Goal: Task Accomplishment & Management: Complete application form

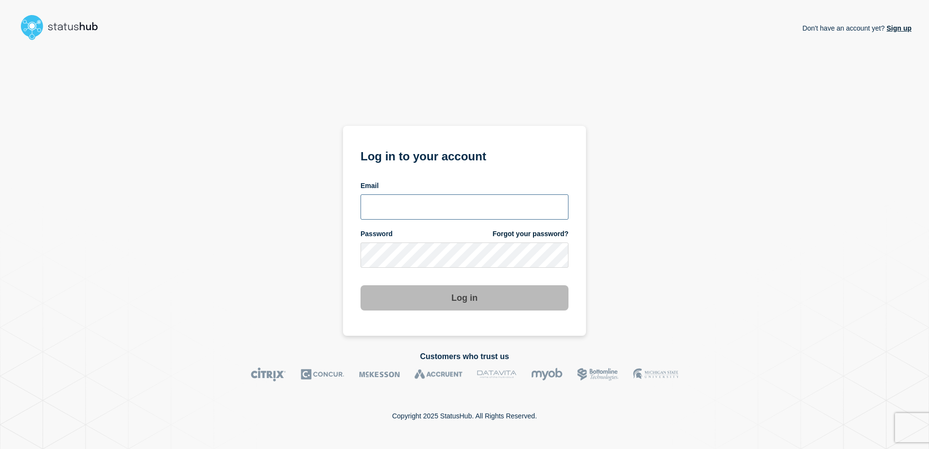
type input "alan.capistrano@kocho.co.uk"
click at [646, 173] on div "Don't have an account yet? Sign up Log in to your account Email alan.capistrano…" at bounding box center [464, 189] width 894 height 291
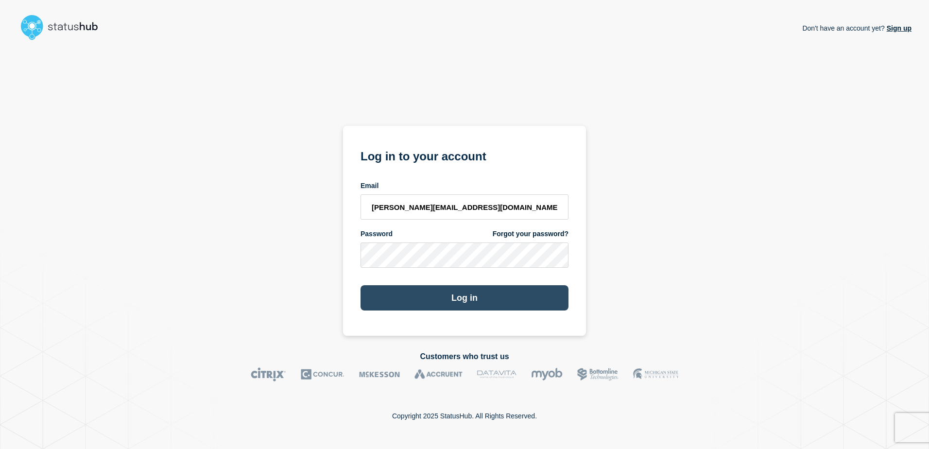
click at [447, 297] on button "Log in" at bounding box center [464, 297] width 208 height 25
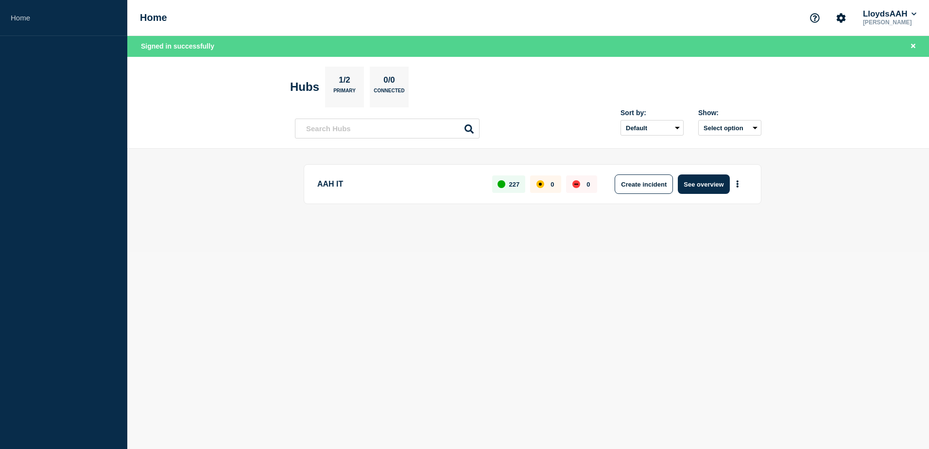
click at [485, 232] on div "AAH IT 227 0 0 Create incident See overview" at bounding box center [528, 200] width 466 height 72
click at [697, 186] on button "See overview" at bounding box center [703, 183] width 51 height 19
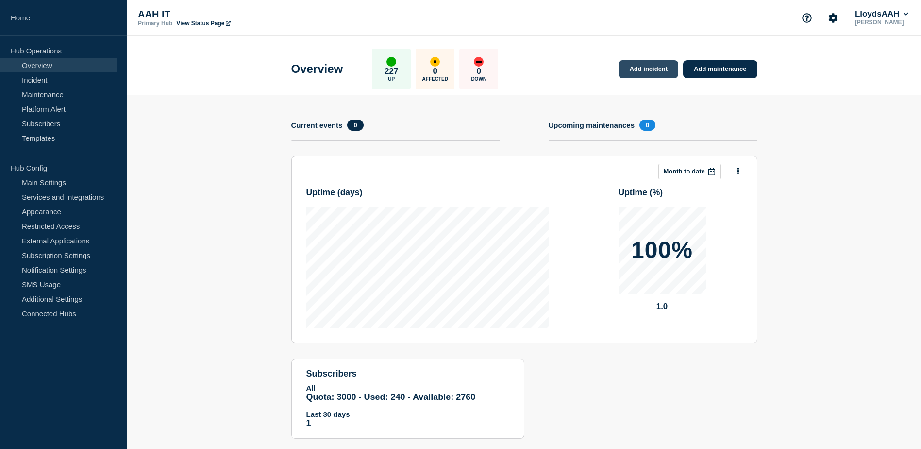
click at [645, 72] on link "Add incident" at bounding box center [649, 69] width 60 height 18
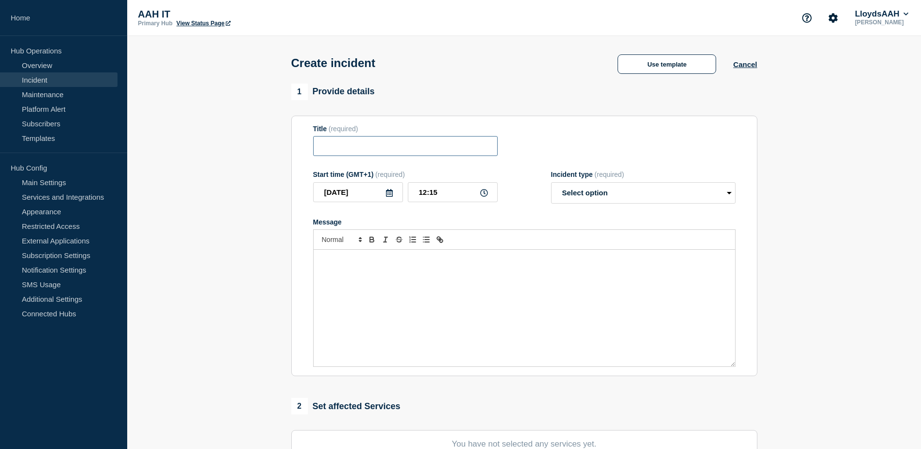
click at [374, 145] on input "Title" at bounding box center [405, 146] width 185 height 20
click at [665, 66] on button "Use template" at bounding box center [667, 63] width 99 height 19
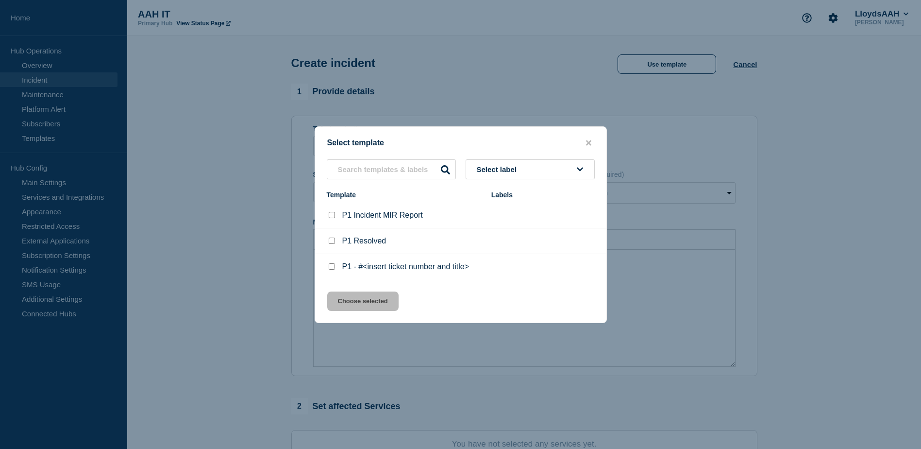
click at [329, 263] on div at bounding box center [332, 267] width 10 height 10
click at [334, 268] on input "P1 - #<insert ticket number and title> checkbox" at bounding box center [332, 266] width 6 height 6
checkbox input "true"
click at [350, 308] on button "Choose selected" at bounding box center [362, 300] width 71 height 19
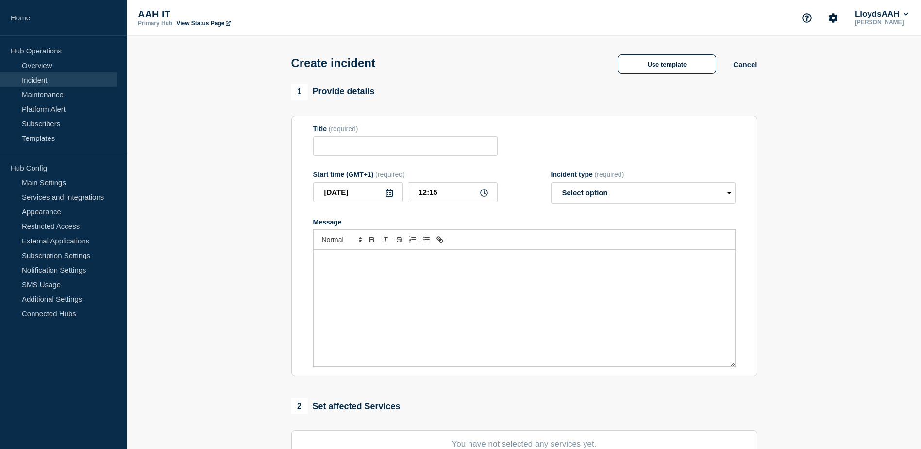
type input "P1 - #<insert ticket number and title>"
select select "investigating"
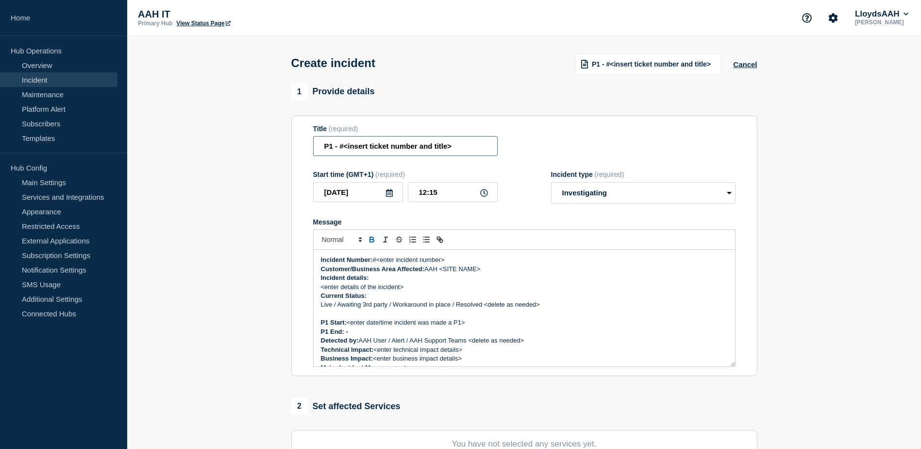
click at [375, 149] on input "P1 - #<insert ticket number and title>" at bounding box center [405, 146] width 185 height 20
paste input "Service Ticket #1433706 - [PERSON_NAME] / P2 reoccurring daily performance issu…"
drag, startPoint x: 450, startPoint y: 150, endPoint x: 194, endPoint y: 155, distance: 256.5
click at [194, 155] on section "1 Provide details Title (required) Service Ticket #1433706 - [PERSON_NAME] / P2…" at bounding box center [524, 362] width 794 height 556
click at [426, 149] on input "Service Ticket #1433706 - [PERSON_NAME] / P2 reoccurring daily performance issu…" at bounding box center [405, 146] width 185 height 20
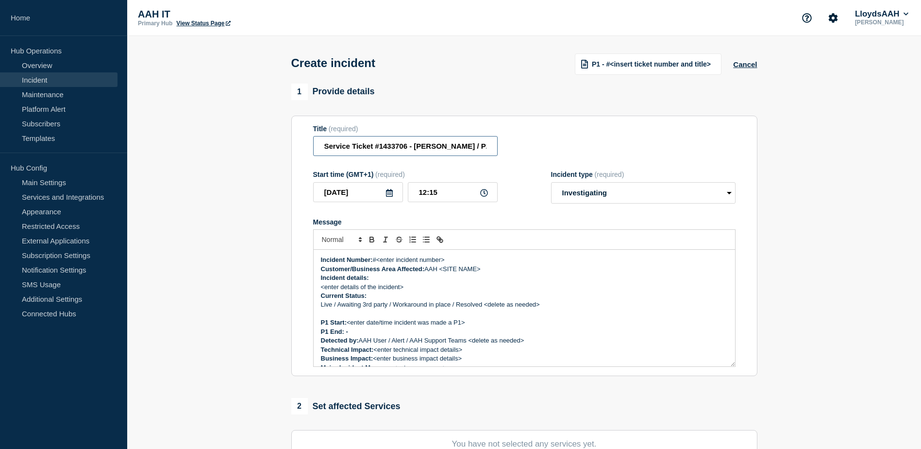
click at [413, 148] on input "Service Ticket #1433706 - [PERSON_NAME] / P2 reoccurring daily performance issu…" at bounding box center [405, 146] width 185 height 20
drag, startPoint x: 415, startPoint y: 144, endPoint x: 361, endPoint y: 151, distance: 53.9
click at [361, 151] on input "Service Ticket #1433706 - [PERSON_NAME] / P2 reoccurring daily performance issu…" at bounding box center [405, 146] width 185 height 20
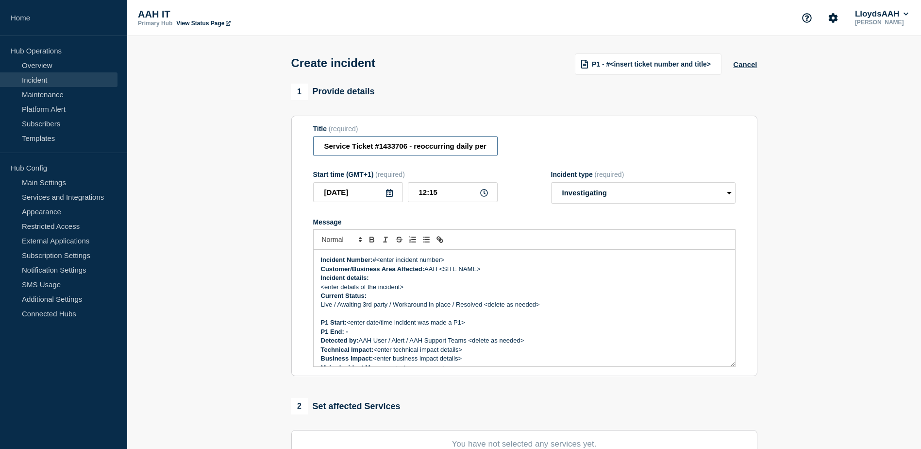
drag, startPoint x: 326, startPoint y: 148, endPoint x: 354, endPoint y: 153, distance: 27.6
click at [304, 149] on section "Title (required) Service Ticket #1433706 - reoccurring daily performance issue …" at bounding box center [524, 246] width 466 height 261
click at [418, 147] on input "Service Ticket #1433706 - reoccurring daily performance issue between OSK4 and …" at bounding box center [405, 146] width 185 height 20
drag, startPoint x: 451, startPoint y: 148, endPoint x: 561, endPoint y: 150, distance: 109.8
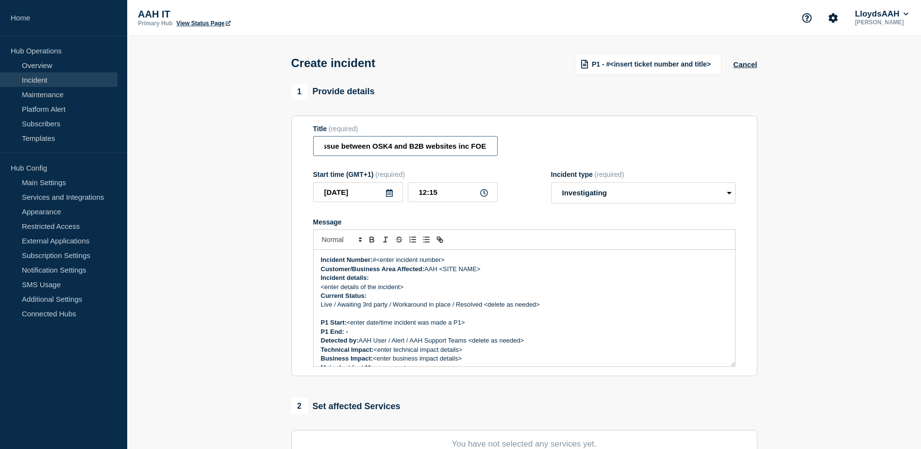
click at [561, 150] on div "Title (required) Service Ticket #1433706 - Reoccurring daily performance issue …" at bounding box center [524, 141] width 423 height 32
type input "Service Ticket #1433706 - Reoccurring daily performance issue between OSK4 and …"
click at [556, 144] on div "Title (required) Service Ticket #1433706 - Reoccurring daily performance issue …" at bounding box center [524, 141] width 423 height 32
click at [471, 273] on p "Customer/Business Area Affected: AAH <SITE NAME>" at bounding box center [524, 269] width 407 height 9
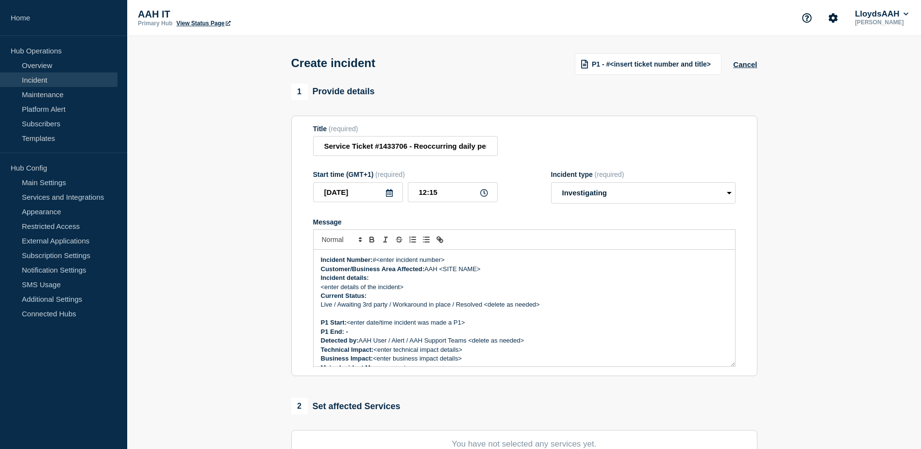
click at [390, 261] on p "Incident Number: #<enter incident number>" at bounding box center [524, 260] width 407 height 9
drag, startPoint x: 452, startPoint y: 262, endPoint x: 379, endPoint y: 259, distance: 72.4
click at [379, 259] on p "Incident Number: #<enter incident number>" at bounding box center [524, 260] width 407 height 9
click at [484, 270] on p "Customer/Business Area Affected: AAH <SITE NAME>" at bounding box center [524, 269] width 407 height 9
drag, startPoint x: 493, startPoint y: 271, endPoint x: 441, endPoint y: 274, distance: 52.1
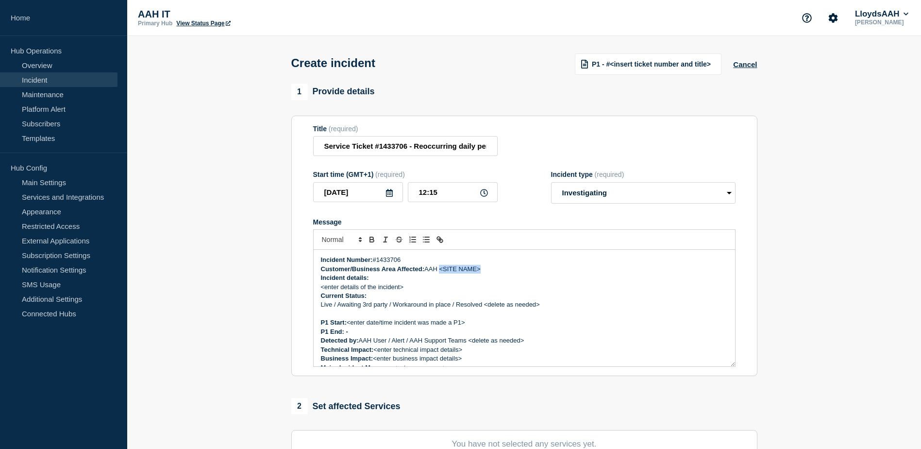
click at [441, 273] on p "Customer/Business Area Affected: AAH <SITE NAME>" at bounding box center [524, 269] width 407 height 9
click at [418, 282] on p "Incident details:" at bounding box center [524, 277] width 407 height 9
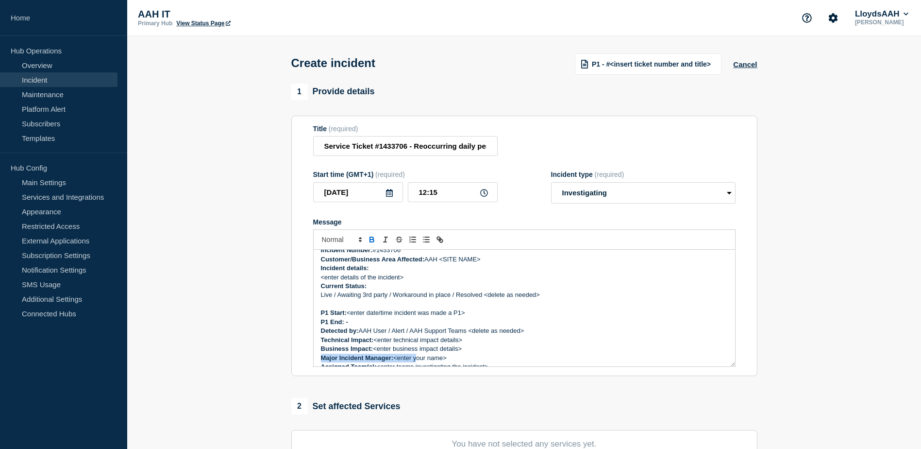
scroll to position [11, 0]
drag, startPoint x: 432, startPoint y: 360, endPoint x: 376, endPoint y: 349, distance: 57.4
click at [376, 349] on p "Business Impact: <enter business impact details>" at bounding box center [524, 347] width 407 height 9
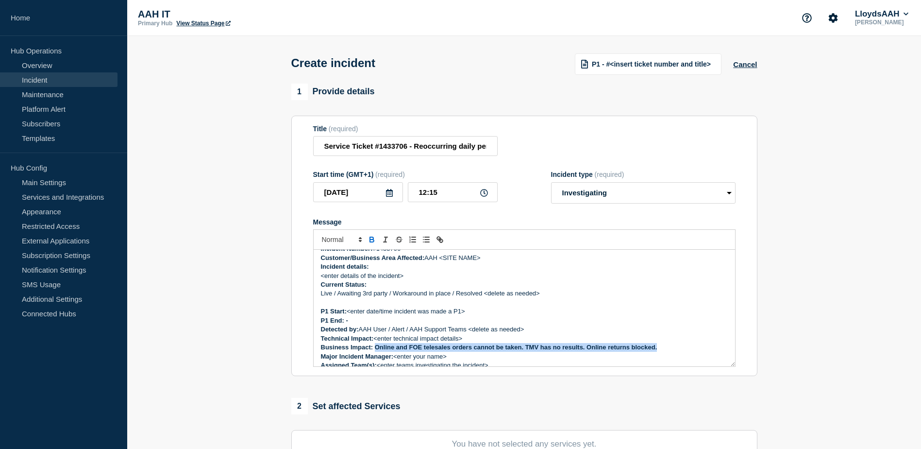
click at [375, 351] on strong "Business Impact: Online and FOE telesales orders cannot be taken. TMV has no re…" at bounding box center [489, 346] width 337 height 7
click at [604, 307] on p "Message" at bounding box center [524, 302] width 407 height 9
click at [376, 301] on p "Message" at bounding box center [524, 302] width 407 height 9
click at [375, 325] on p "P1 End: -" at bounding box center [524, 320] width 407 height 9
drag, startPoint x: 470, startPoint y: 339, endPoint x: 376, endPoint y: 341, distance: 93.8
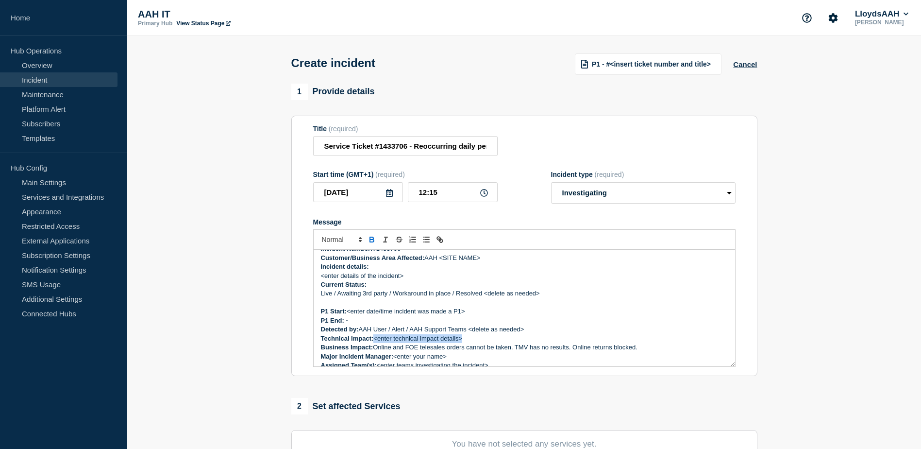
click at [376, 341] on p "Technical Impact: <enter technical impact details>" at bounding box center [524, 338] width 407 height 9
click at [375, 339] on strong "Technical Impact: performance of osk4 responses to Mule B2B queries degrades." at bounding box center [443, 338] width 244 height 7
click at [380, 338] on p "Technical Impact: performance of osk4 responses to Mule B2B queries degrades." at bounding box center [524, 338] width 407 height 9
click at [554, 339] on p "Technical Impact: P erformance of osk4 responses to Mule B2B queries degrades." at bounding box center [524, 338] width 407 height 9
drag, startPoint x: 538, startPoint y: 346, endPoint x: 575, endPoint y: 343, distance: 36.5
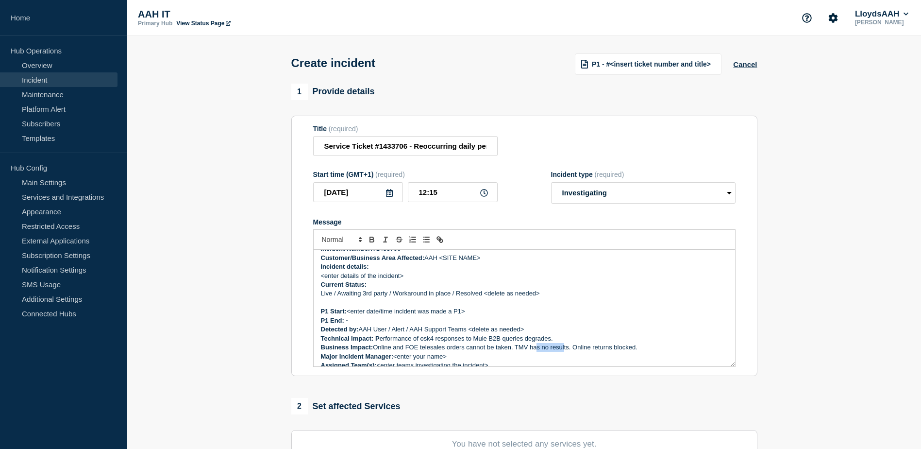
click at [575, 343] on div "Incident Number: #1433706 Customer/Business Area Affected: AAH <SITE NAME> Inci…" at bounding box center [525, 308] width 422 height 117
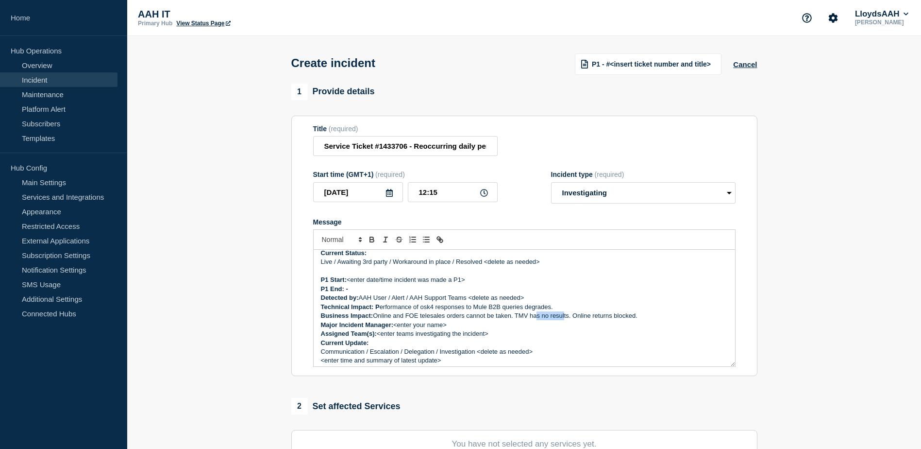
scroll to position [60, 0]
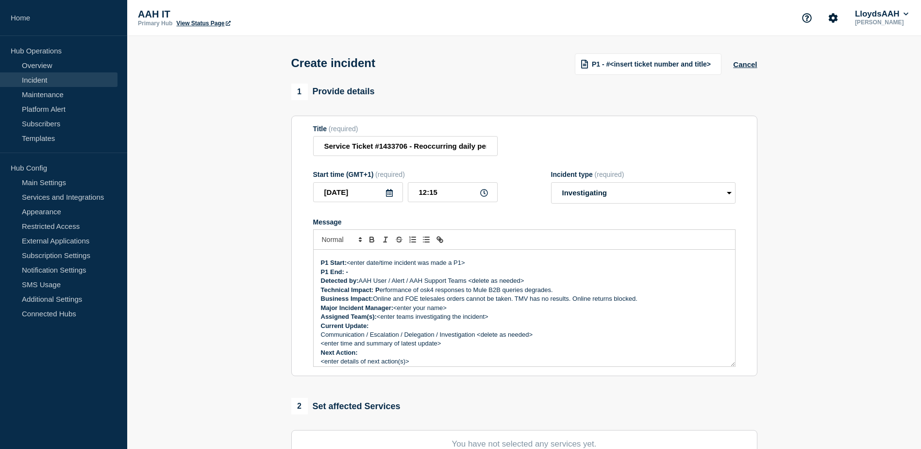
click at [614, 317] on p "Assigned Team(s): <enter teams investigating the incident>" at bounding box center [524, 316] width 407 height 9
drag, startPoint x: 455, startPoint y: 311, endPoint x: 396, endPoint y: 314, distance: 58.9
click at [396, 312] on p "Major Incident Manager: <enter your name>" at bounding box center [524, 308] width 407 height 9
click at [406, 335] on p "Communication / Escalation / Delegation / Investigation <delete as needed>" at bounding box center [524, 334] width 407 height 9
drag, startPoint x: 481, startPoint y: 318, endPoint x: 379, endPoint y: 320, distance: 102.5
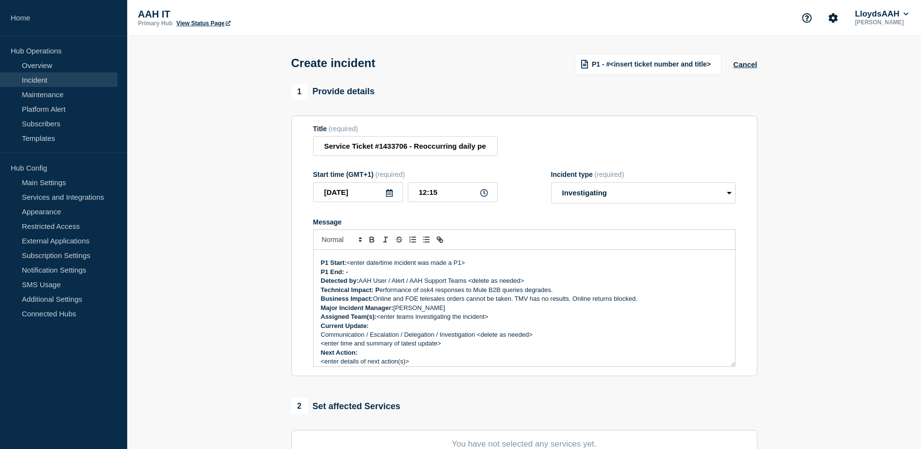
click at [379, 320] on p "Assigned Team(s): <enter teams investigating the incident>" at bounding box center [524, 316] width 407 height 9
click at [391, 311] on strong "Major Incident Manager:" at bounding box center [357, 307] width 73 height 7
click at [428, 337] on p "Communication / Escalation / Delegation / Investigation <delete as needed>" at bounding box center [524, 334] width 407 height 9
click at [363, 319] on strong "Assigned Team(s):" at bounding box center [349, 316] width 56 height 7
click at [444, 328] on p "Current Update:" at bounding box center [524, 326] width 407 height 9
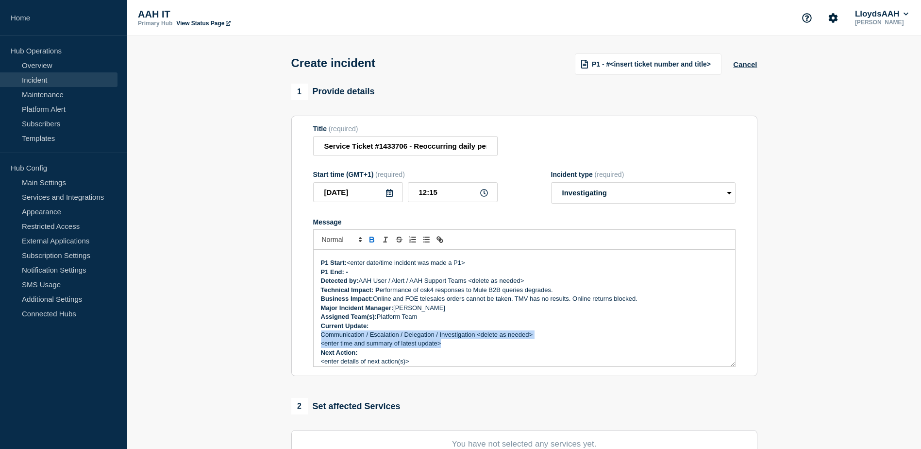
drag, startPoint x: 454, startPoint y: 346, endPoint x: 319, endPoint y: 335, distance: 135.5
click at [319, 335] on div "Incident Number: #1433706 Customer/Business Area Affected: AAH <SITE NAME> Inci…" at bounding box center [525, 308] width 422 height 117
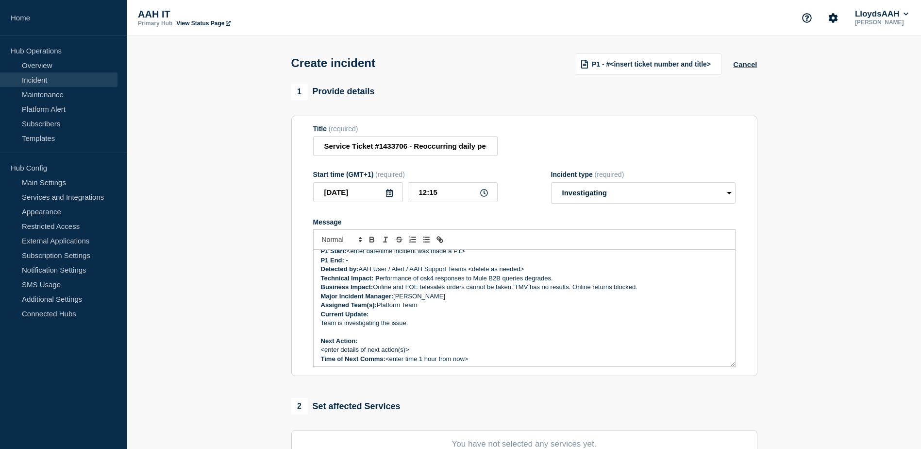
scroll to position [74, 0]
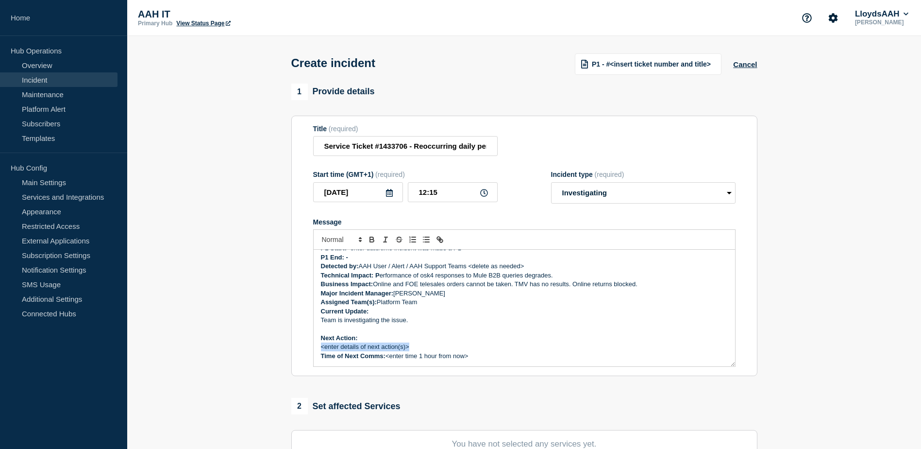
drag, startPoint x: 421, startPoint y: 348, endPoint x: 321, endPoint y: 351, distance: 99.6
click at [321, 351] on p "<enter details of next action(s)>" at bounding box center [524, 346] width 407 height 9
drag, startPoint x: 420, startPoint y: 319, endPoint x: 322, endPoint y: 325, distance: 98.3
click at [322, 324] on p "Team is investigating the issue." at bounding box center [524, 320] width 407 height 9
click at [393, 338] on p "Next Action:" at bounding box center [524, 338] width 407 height 9
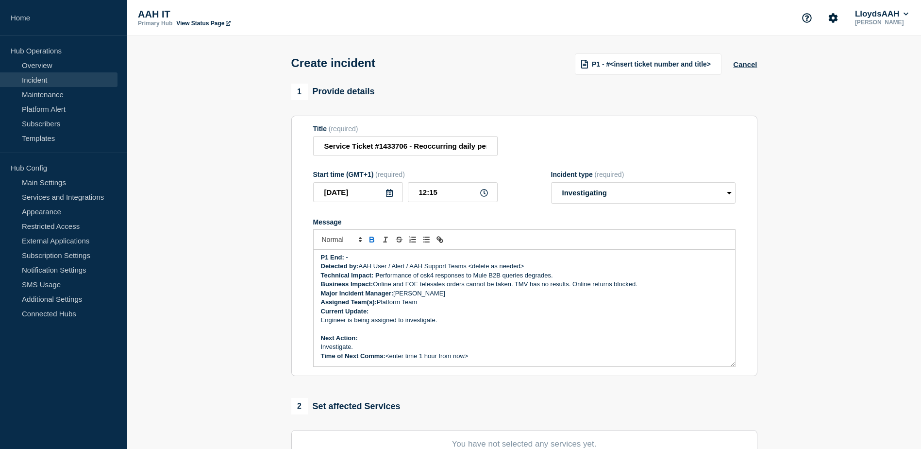
click at [454, 330] on p "Message" at bounding box center [524, 328] width 407 height 9
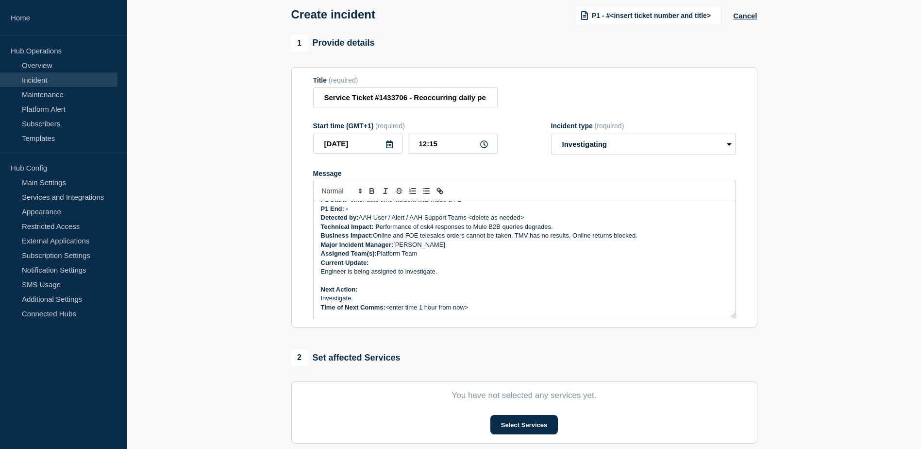
click at [471, 292] on p "Next Action:" at bounding box center [524, 289] width 407 height 9
drag, startPoint x: 482, startPoint y: 305, endPoint x: 389, endPoint y: 315, distance: 93.3
click at [389, 315] on div "Incident Number: #1433706 Customer/Business Area Affected: AAH <SITE NAME> Inci…" at bounding box center [525, 259] width 422 height 117
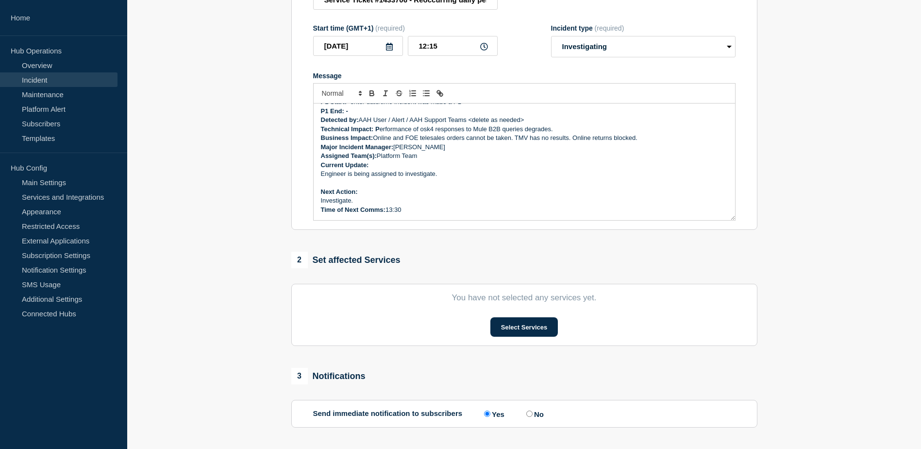
scroll to position [232, 0]
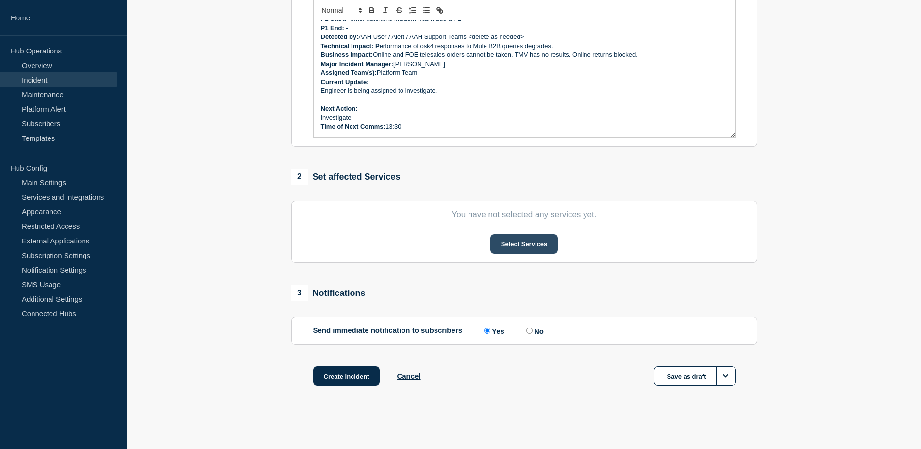
click at [521, 242] on button "Select Services" at bounding box center [525, 243] width 68 height 19
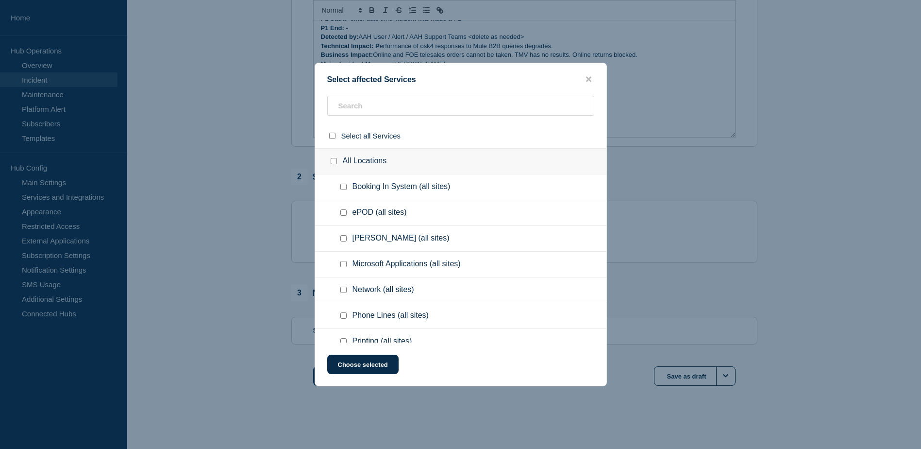
click at [404, 204] on ul "ePOD (all sites)" at bounding box center [460, 213] width 291 height 26
click at [420, 103] on input "text" at bounding box center [460, 106] width 267 height 20
type input "osk"
checkbox input "true"
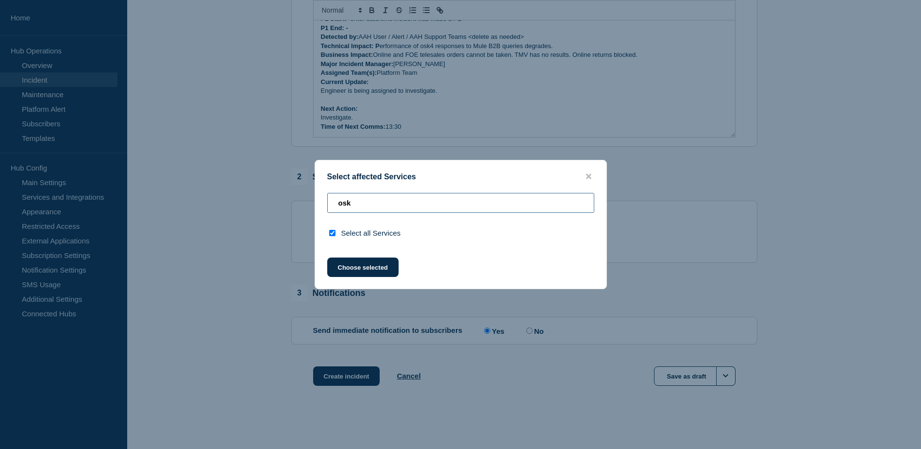
type input "os"
checkbox input "false"
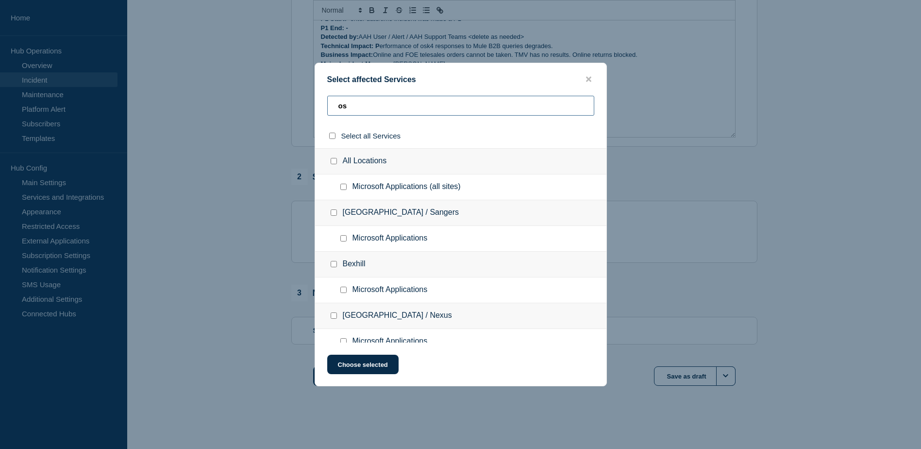
type input "o"
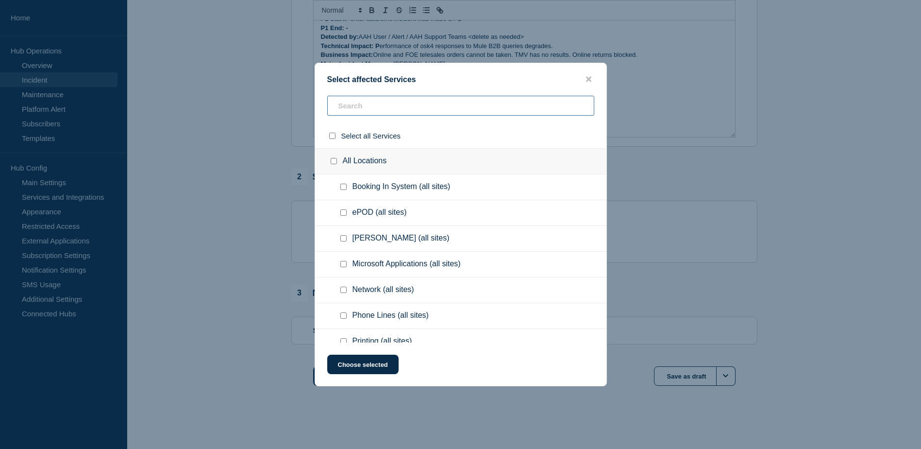
click at [363, 96] on div "Select affected Services Select all Services All Locations Booking In System (a…" at bounding box center [461, 225] width 292 height 324
type input "remop"
checkbox input "true"
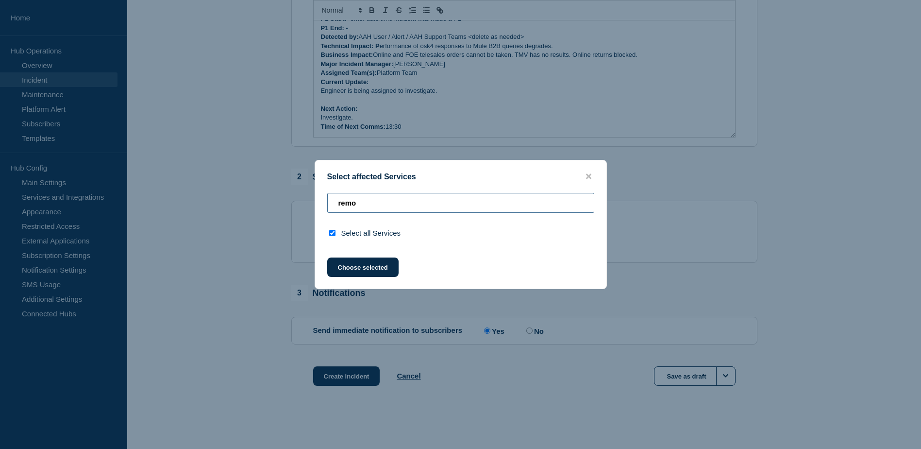
type input "rem"
checkbox input "false"
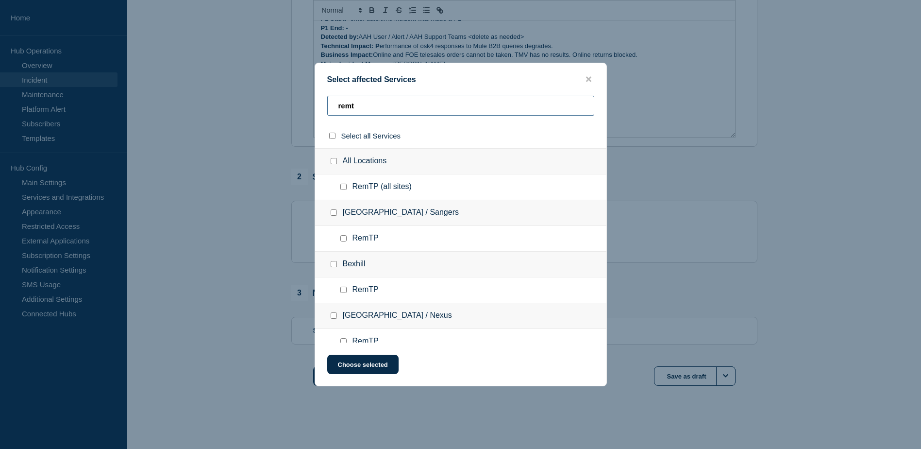
type input "remt"
click at [345, 190] on input "RemTP (all sites) checkbox" at bounding box center [344, 187] width 6 height 6
checkbox input "true"
click at [353, 366] on button "Choose selected" at bounding box center [362, 364] width 71 height 19
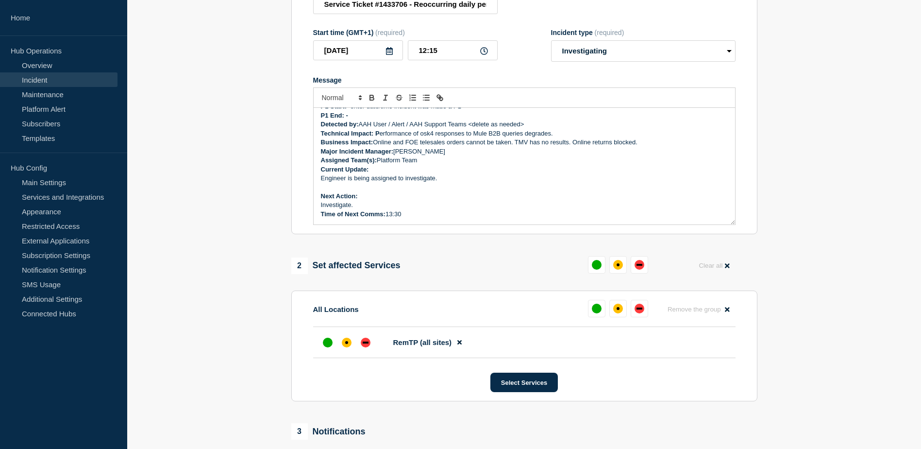
scroll to position [0, 0]
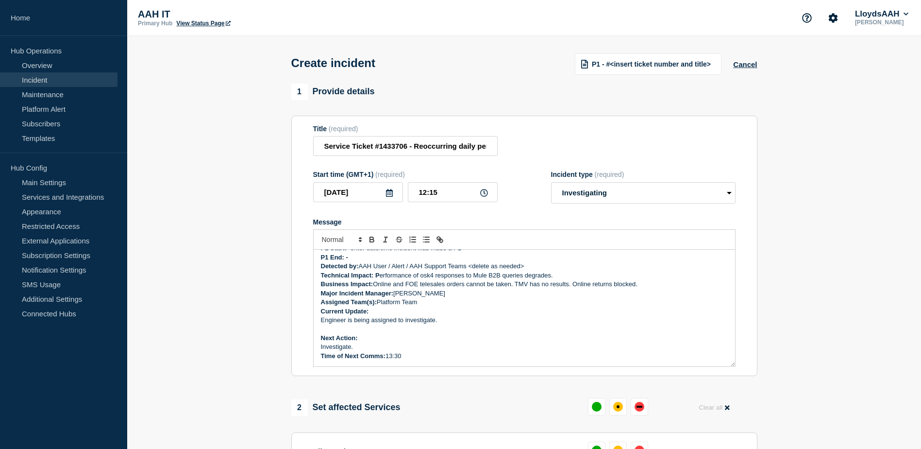
click at [614, 226] on div "Message" at bounding box center [524, 222] width 423 height 8
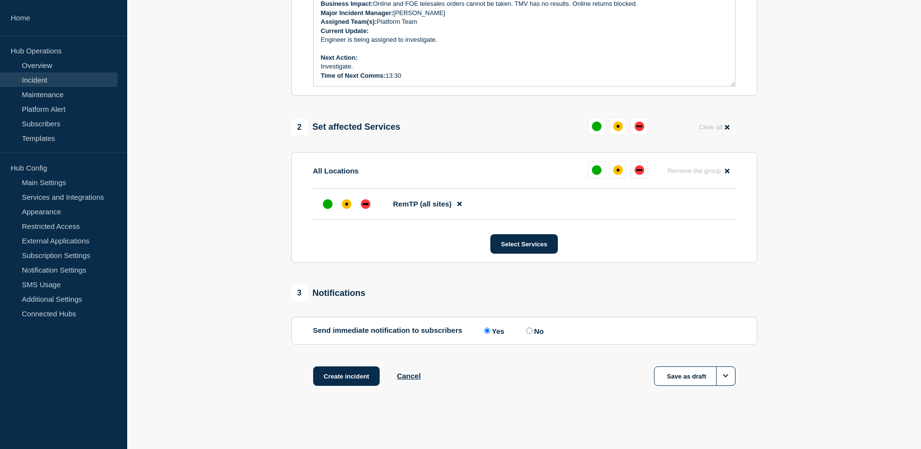
click at [351, 371] on button "Create incident" at bounding box center [346, 375] width 67 height 19
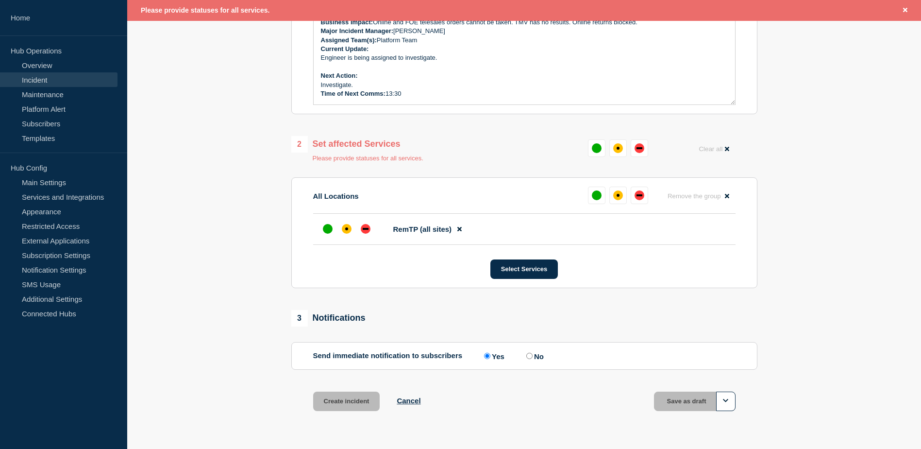
scroll to position [304, 0]
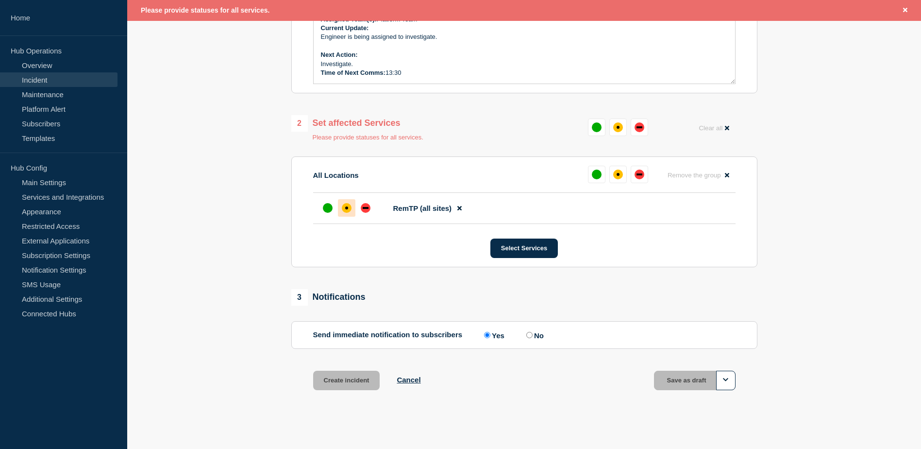
click at [350, 212] on div "affected" at bounding box center [347, 208] width 10 height 10
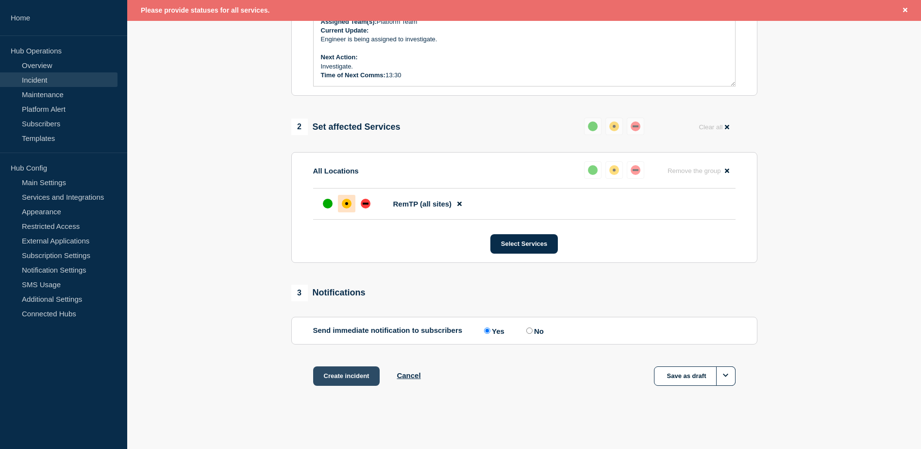
click at [355, 377] on button "Create incident" at bounding box center [346, 375] width 67 height 19
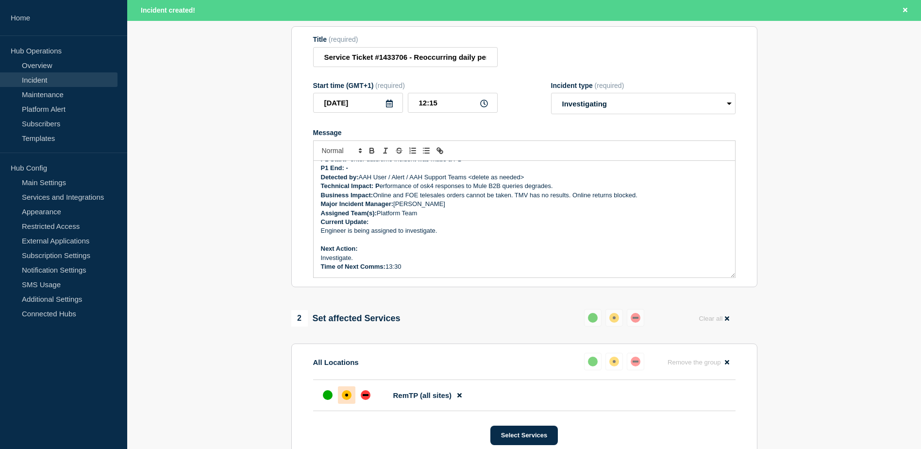
scroll to position [12, 0]
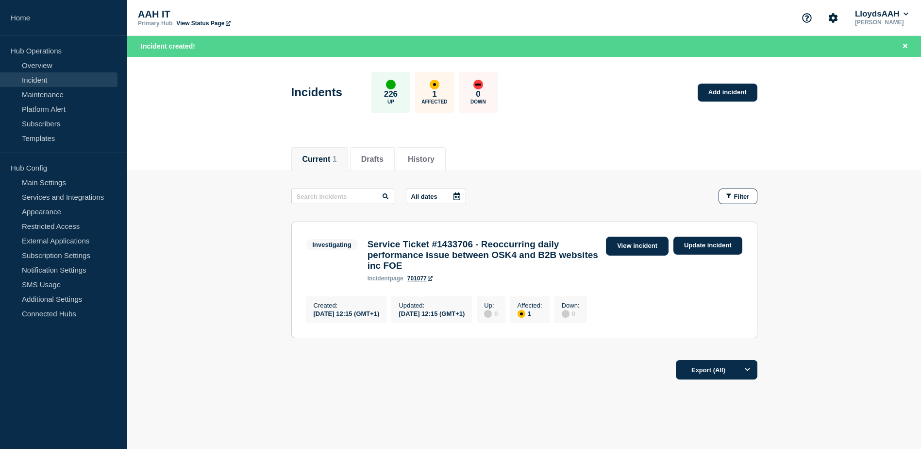
click at [648, 247] on link "View incident" at bounding box center [637, 246] width 63 height 19
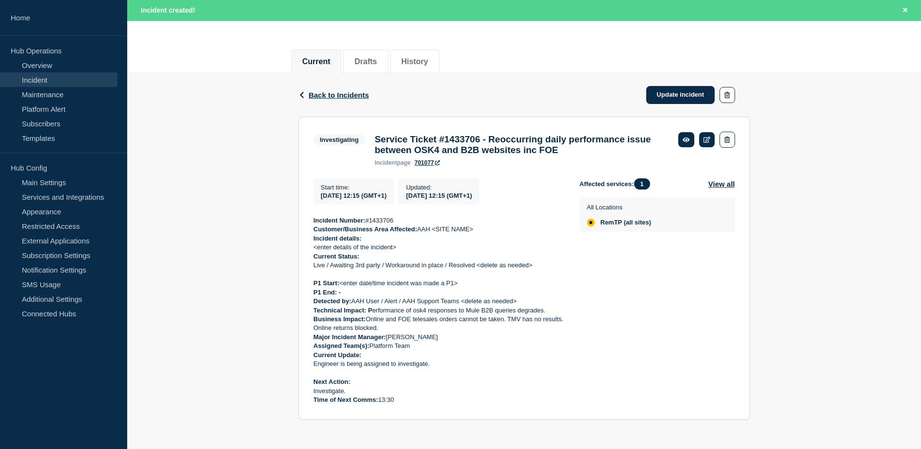
scroll to position [55, 0]
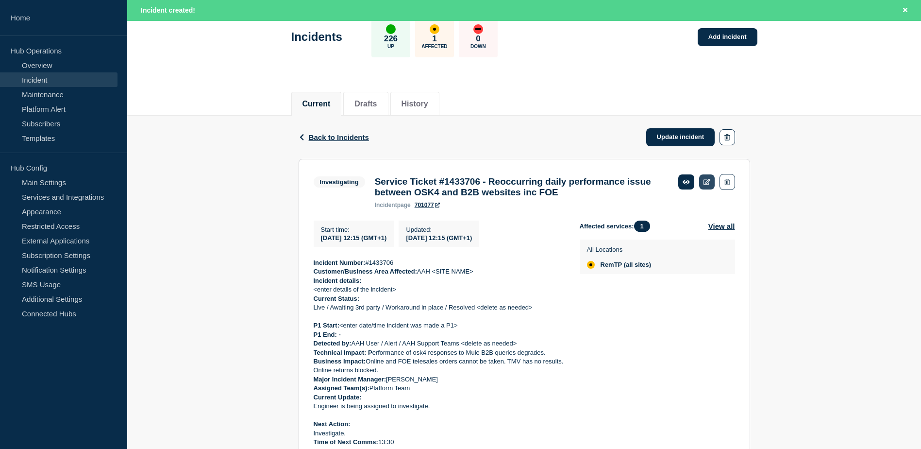
click at [704, 179] on icon at bounding box center [707, 182] width 7 height 6
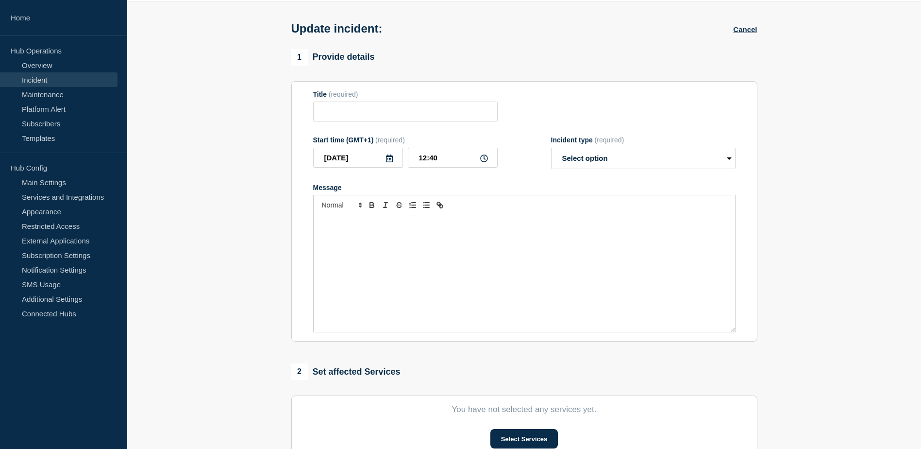
type input "Service Ticket #1433706 - Reoccurring daily performance issue between OSK4 and …"
type input "12:15"
select select "investigating"
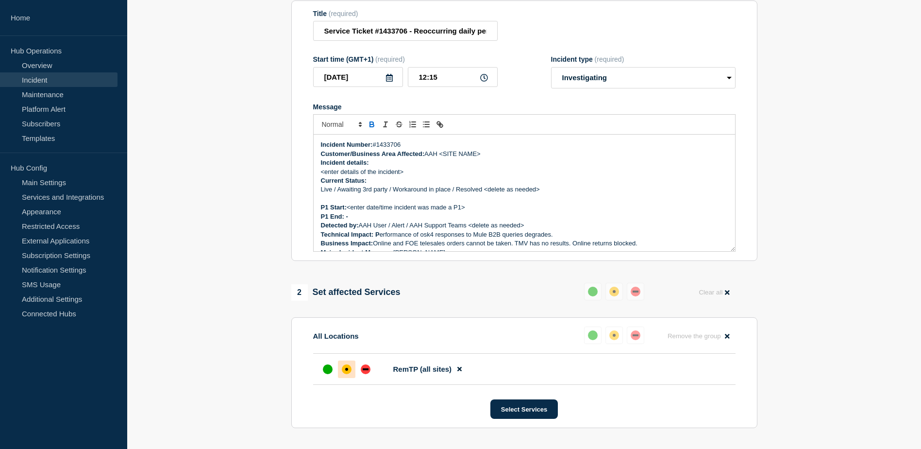
scroll to position [132, 0]
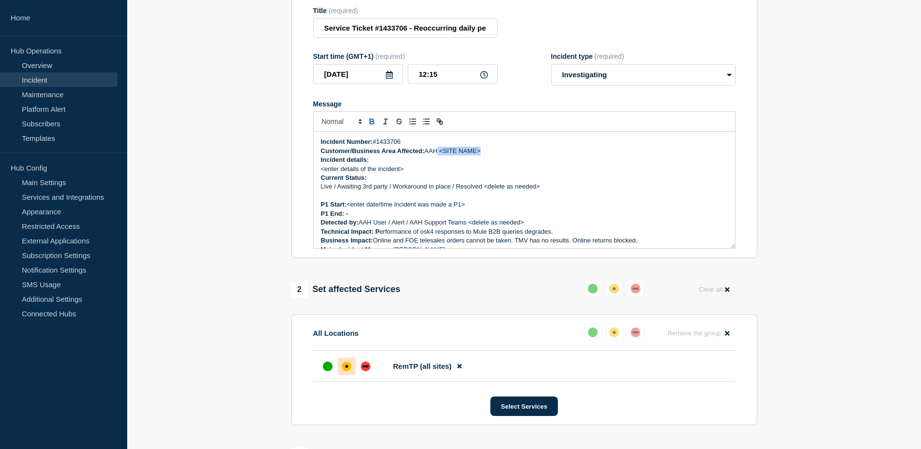
drag, startPoint x: 486, startPoint y: 153, endPoint x: 440, endPoint y: 153, distance: 46.1
click at [440, 153] on p "Customer/Business Area Affected: AAH <SITE NAME>" at bounding box center [524, 151] width 407 height 9
drag, startPoint x: 469, startPoint y: 210, endPoint x: 349, endPoint y: 210, distance: 119.5
click at [349, 209] on p "P1 Start: <enter date/time incident was made a P1>" at bounding box center [524, 204] width 407 height 9
click at [348, 208] on strong "P1 Start: [DATE] 12:25" at bounding box center [354, 204] width 67 height 7
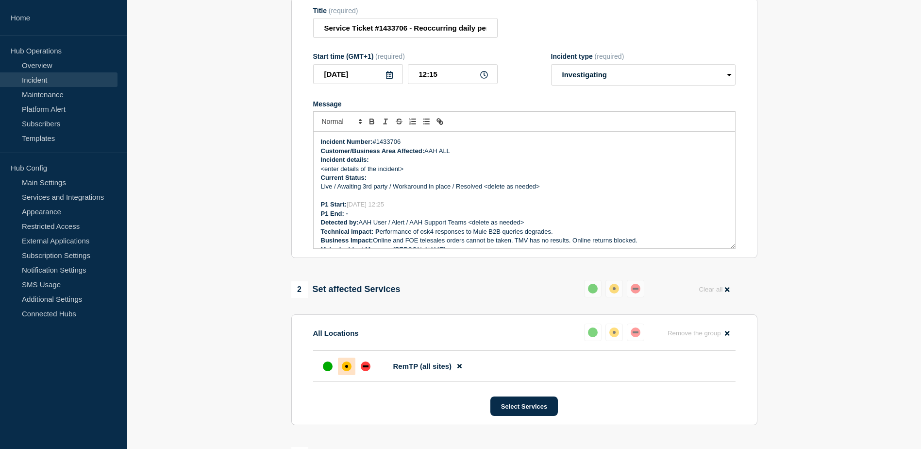
click at [439, 208] on p "P1 Start: [DATE] 12:25" at bounding box center [524, 204] width 407 height 9
drag, startPoint x: 403, startPoint y: 209, endPoint x: 350, endPoint y: 212, distance: 53.0
click at [350, 209] on p "P1 Start: [DATE] 12:25" at bounding box center [524, 204] width 407 height 9
click at [448, 208] on p "P1 Start: [DATE] 12:25" at bounding box center [524, 204] width 407 height 9
drag, startPoint x: 400, startPoint y: 205, endPoint x: 348, endPoint y: 211, distance: 51.8
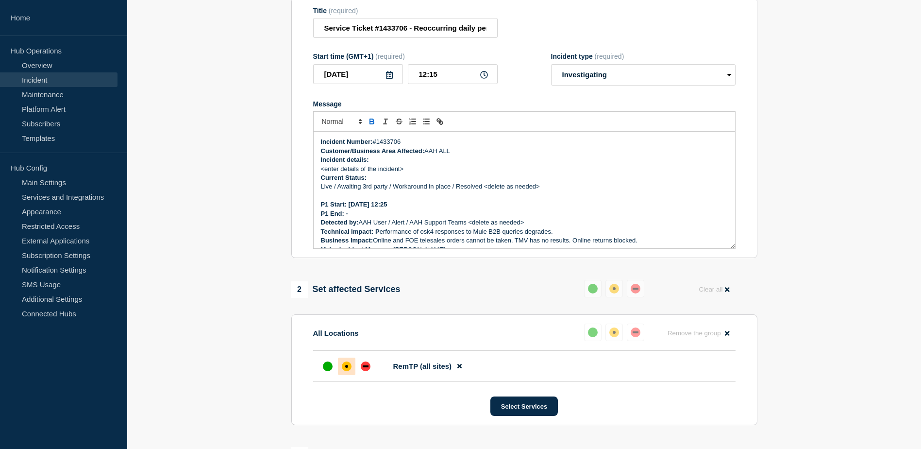
click at [348, 209] on p "P1 Start: [DATE] 12:25" at bounding box center [524, 204] width 407 height 9
click at [480, 199] on p "Message" at bounding box center [524, 195] width 407 height 9
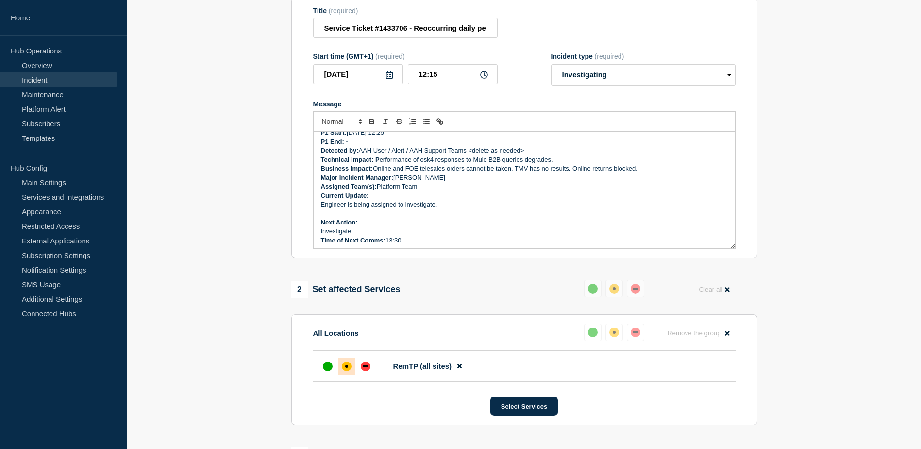
scroll to position [74, 0]
click at [322, 205] on p "Engineer is being assigned to investigate." at bounding box center [524, 202] width 407 height 9
click at [379, 198] on p "Current Update:" at bounding box center [524, 193] width 407 height 9
click at [336, 215] on p "12:20 - Engineer is being assigned to investigate." at bounding box center [524, 210] width 407 height 9
click at [521, 206] on p "Message" at bounding box center [524, 202] width 407 height 9
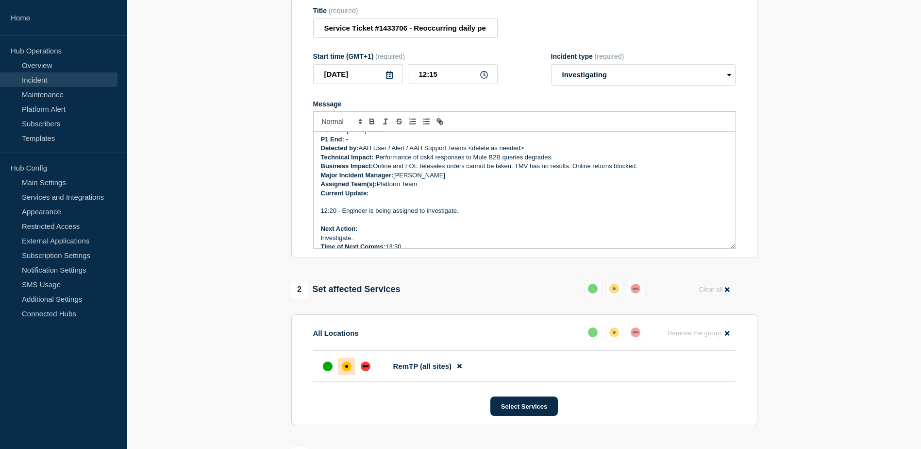
click at [501, 215] on p "12:20 - Engineer is being assigned to investigate." at bounding box center [524, 210] width 407 height 9
click at [337, 215] on p "12:20 - Engineer is being assigned to investigate. Bridge call initiated with K…" at bounding box center [524, 210] width 407 height 9
click at [346, 197] on strong "Current Update:" at bounding box center [345, 192] width 48 height 7
click at [369, 204] on p "Message" at bounding box center [524, 202] width 407 height 9
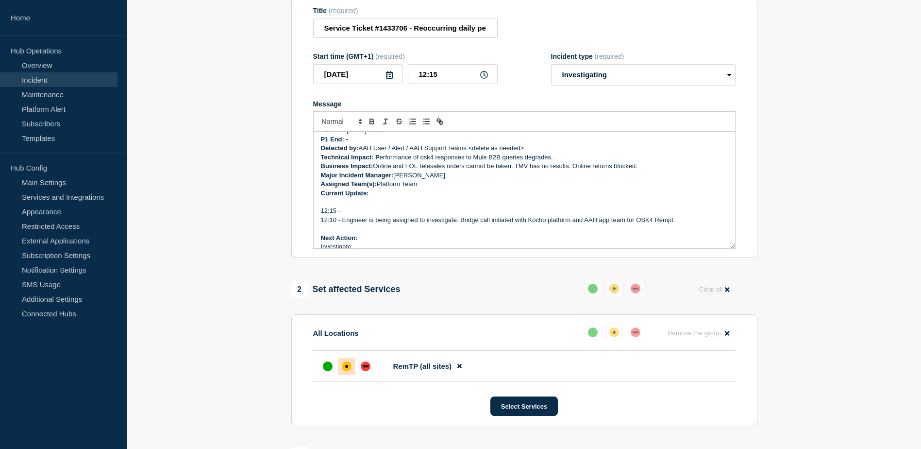
click at [353, 222] on p "12:10 - Engineer is being assigned to investigate. Bridge call initiated with K…" at bounding box center [524, 220] width 407 height 9
click at [354, 215] on p "12:15 -" at bounding box center [524, 210] width 407 height 9
click at [369, 206] on p "Message" at bounding box center [524, 202] width 407 height 9
click at [542, 214] on p "12:15 - Team find that CPU on osk Vm is being overutilized." at bounding box center [524, 210] width 407 height 9
click at [322, 205] on p "Message" at bounding box center [524, 202] width 407 height 9
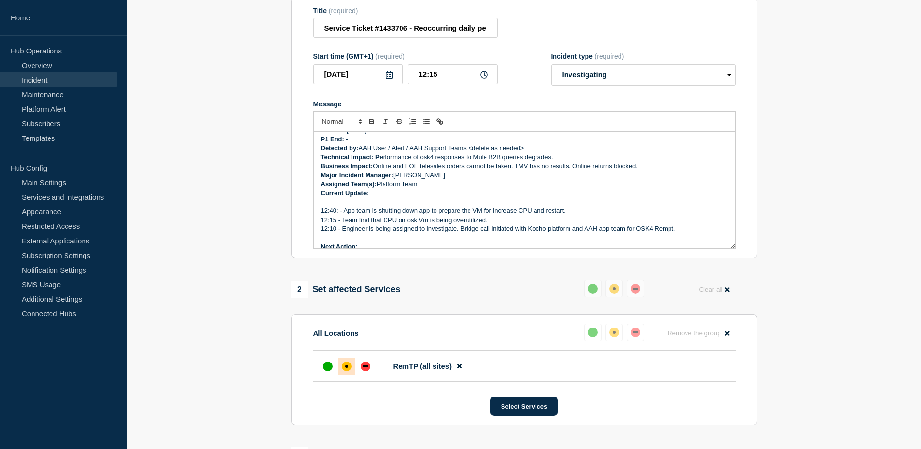
click at [609, 215] on p "12:40: - App team is shutting down app to prepare the VM for increase CPU and r…" at bounding box center [524, 210] width 407 height 9
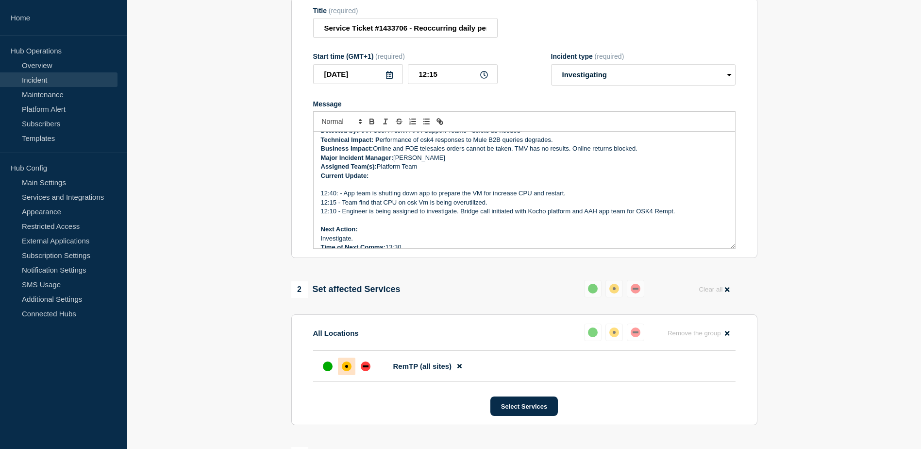
scroll to position [101, 0]
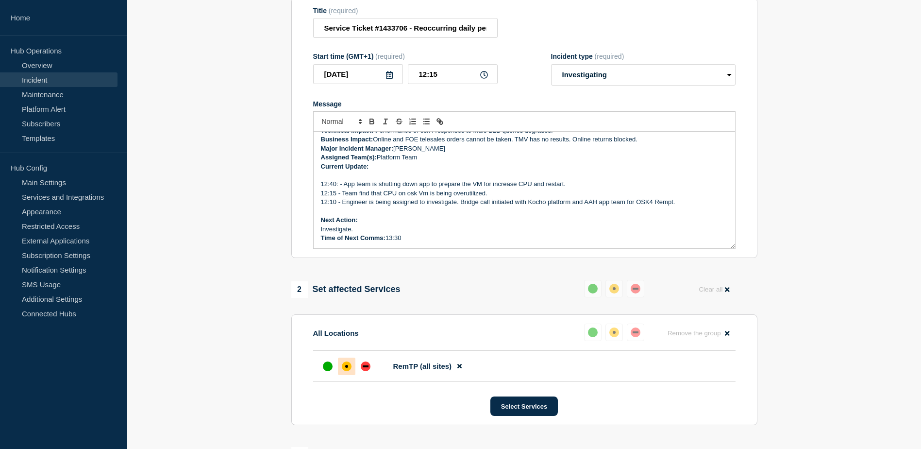
click at [449, 188] on p "12:40: - App team is shutting down app to prepare the VM for increase CPU and r…" at bounding box center [524, 184] width 407 height 9
click at [553, 180] on p "Message" at bounding box center [524, 175] width 407 height 9
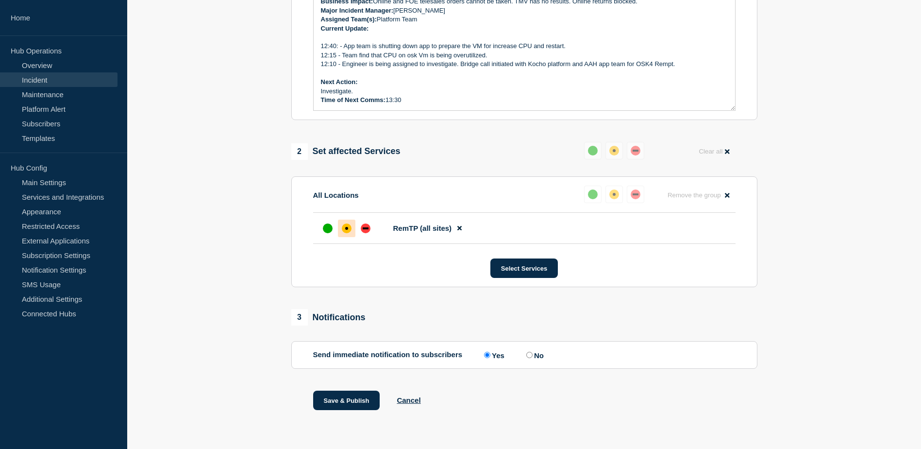
scroll to position [274, 0]
drag, startPoint x: 410, startPoint y: 97, endPoint x: 390, endPoint y: 102, distance: 21.4
click at [390, 102] on p "Time of Next Comms: 13:30" at bounding box center [524, 100] width 407 height 9
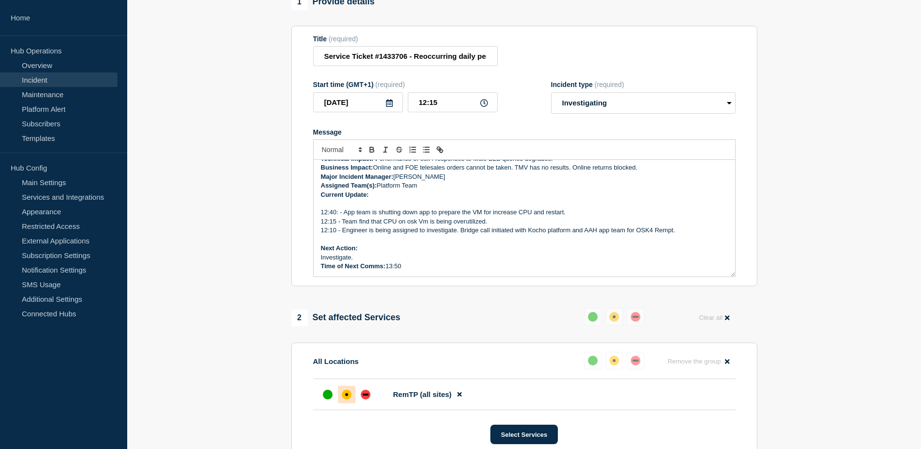
scroll to position [80, 0]
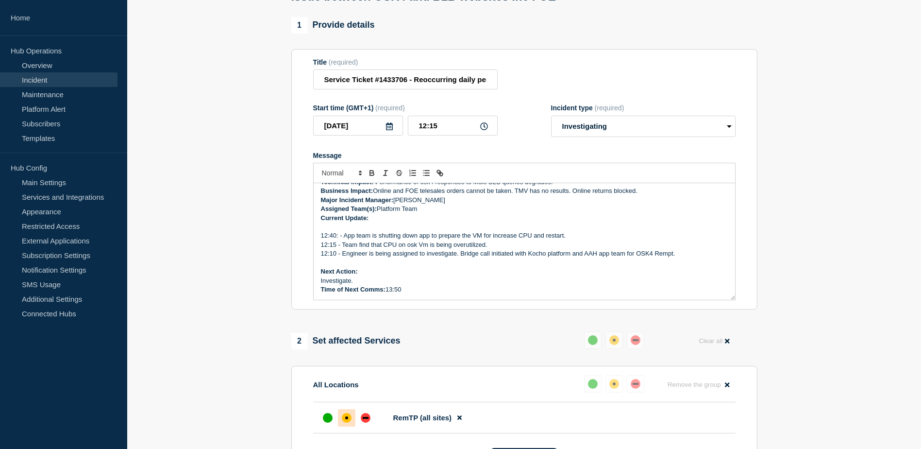
click at [359, 220] on strong "Current Update:" at bounding box center [345, 217] width 48 height 7
click at [543, 220] on p "Current Update:" at bounding box center [524, 218] width 407 height 9
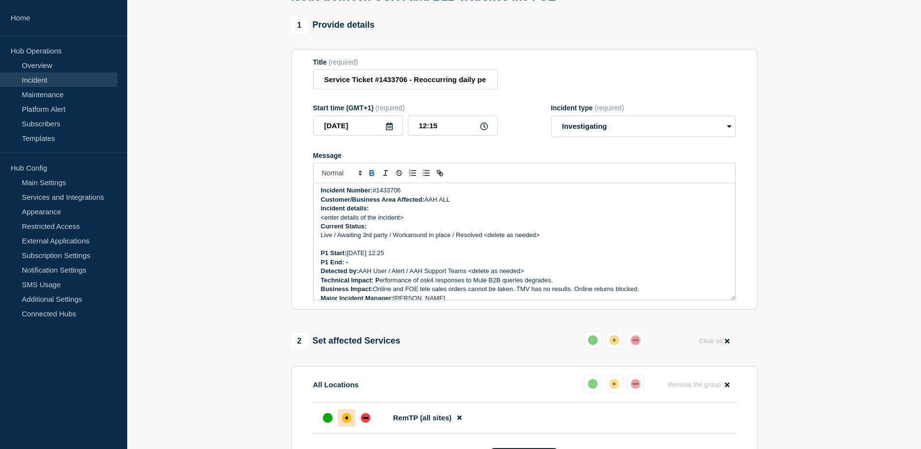
scroll to position [0, 0]
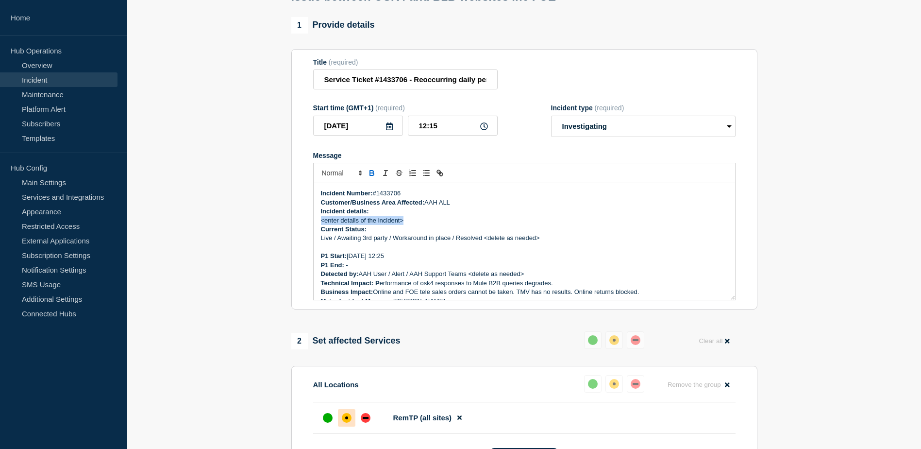
drag, startPoint x: 385, startPoint y: 221, endPoint x: 316, endPoint y: 224, distance: 69.1
click at [316, 224] on div "Incident Number: #1433706 Customer/Business Area Affected: AAH ALL Incident det…" at bounding box center [525, 241] width 422 height 117
click at [482, 252] on p "Message" at bounding box center [524, 247] width 407 height 9
drag, startPoint x: 331, startPoint y: 239, endPoint x: 544, endPoint y: 241, distance: 212.3
click at [544, 241] on p "Live / Awaiting 3rd party / Workaround in place / Resolved <delete as needed>" at bounding box center [524, 238] width 407 height 9
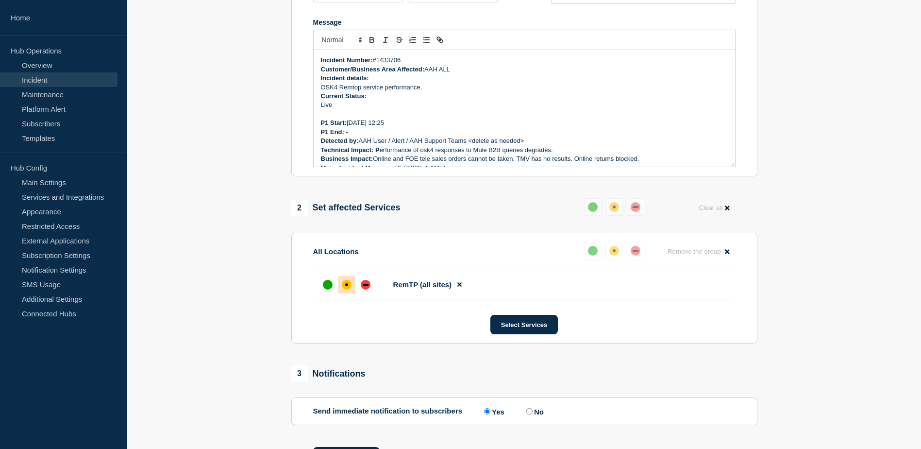
scroll to position [177, 0]
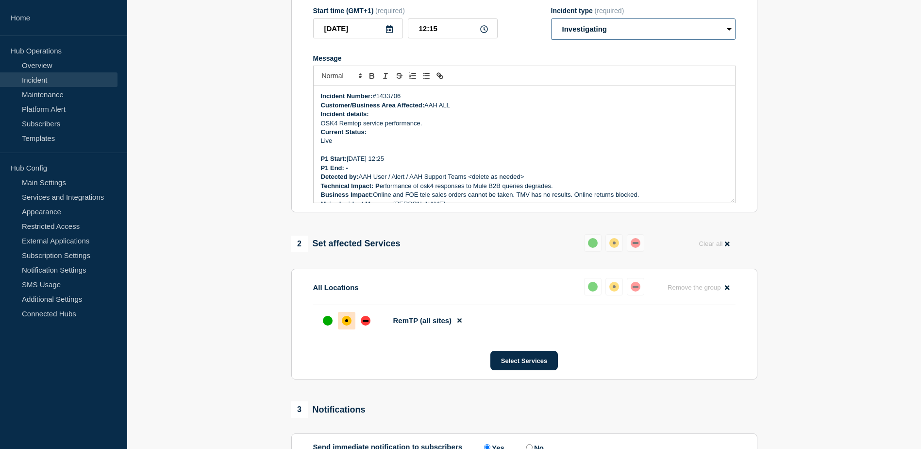
click at [597, 40] on select "Select option Investigating Identified Monitoring Resolved" at bounding box center [643, 28] width 185 height 21
select select "identified"
click at [551, 23] on select "Select option Investigating Identified Monitoring Resolved" at bounding box center [643, 28] width 185 height 21
click at [518, 145] on p "Live" at bounding box center [524, 140] width 407 height 9
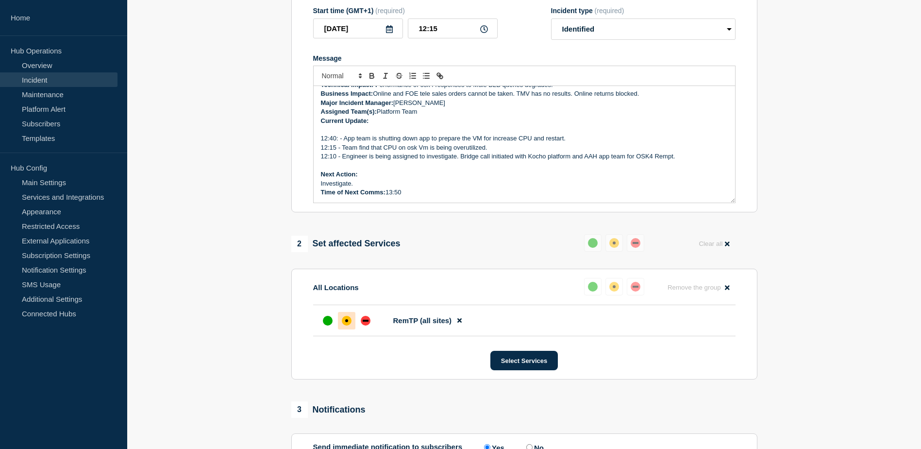
scroll to position [53, 0]
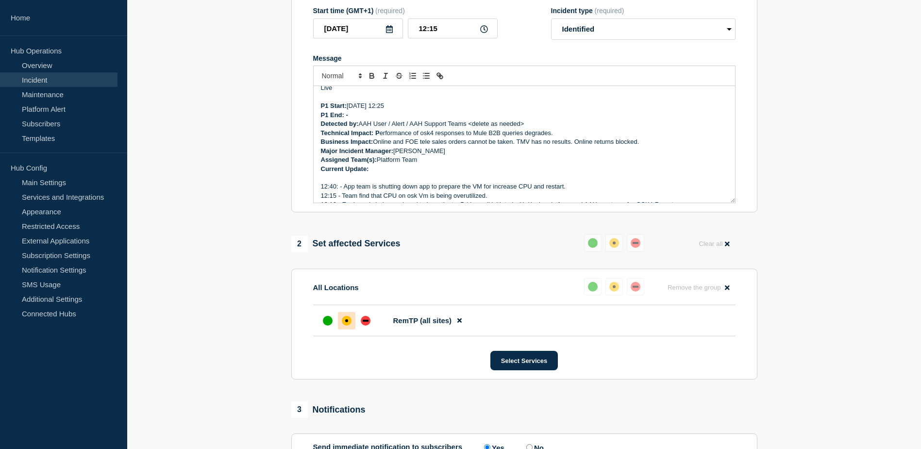
click at [422, 164] on p "Assigned Team(s): Platform Team" at bounding box center [524, 159] width 407 height 9
click at [410, 119] on p "P1 End: -" at bounding box center [524, 115] width 407 height 9
click at [495, 155] on p "Major Incident Manager: [PERSON_NAME]" at bounding box center [524, 151] width 407 height 9
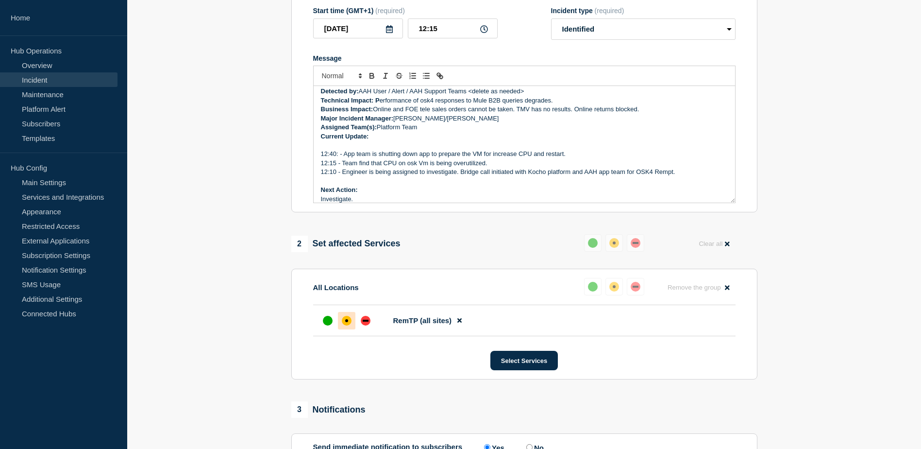
scroll to position [101, 0]
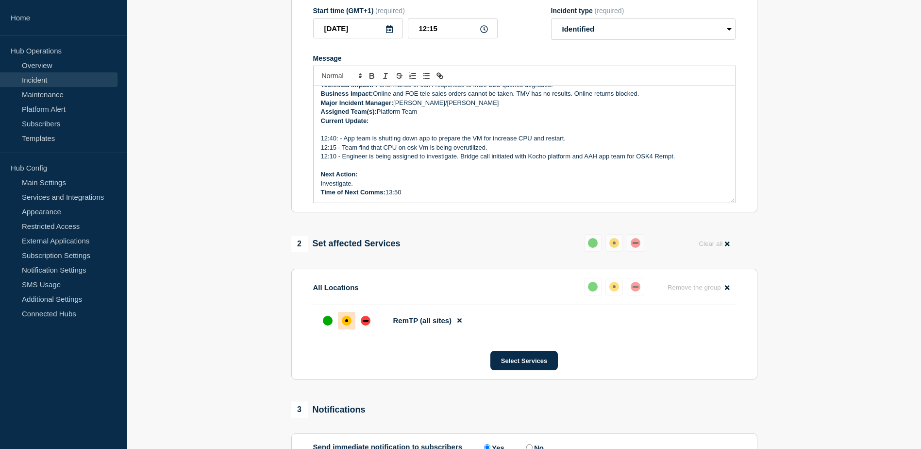
click at [419, 134] on p "Message" at bounding box center [524, 129] width 407 height 9
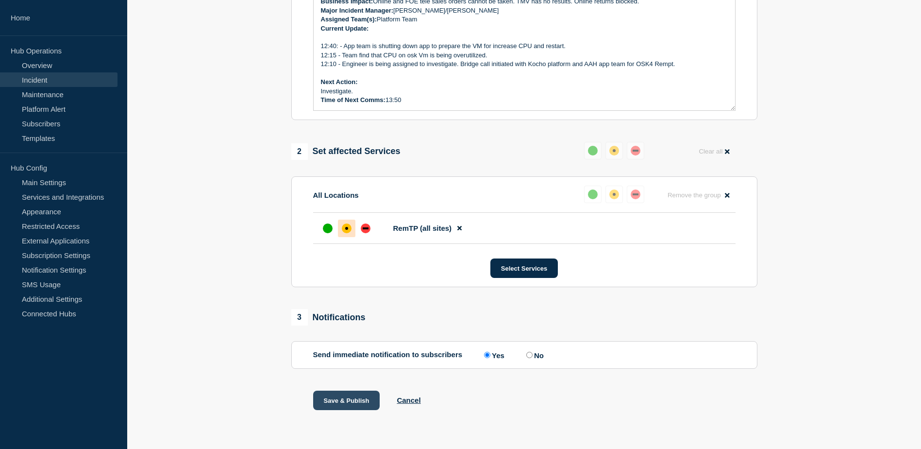
click at [362, 398] on button "Save & Publish" at bounding box center [346, 400] width 67 height 19
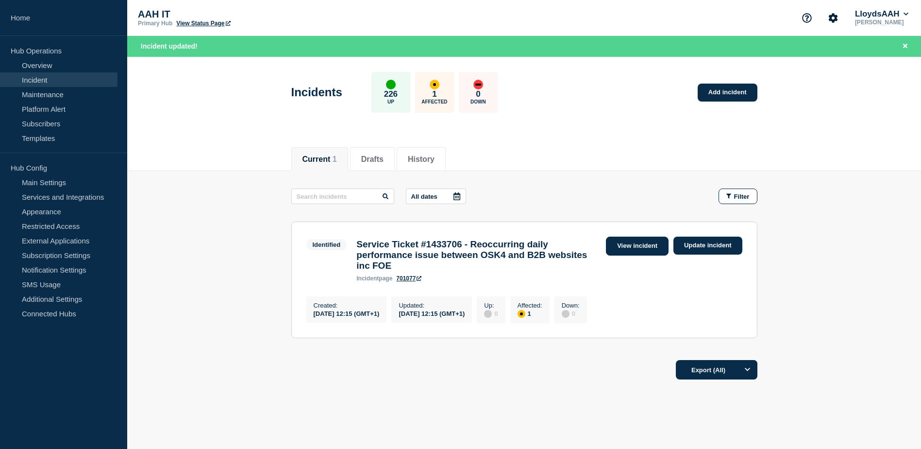
click at [635, 246] on link "View incident" at bounding box center [637, 246] width 63 height 19
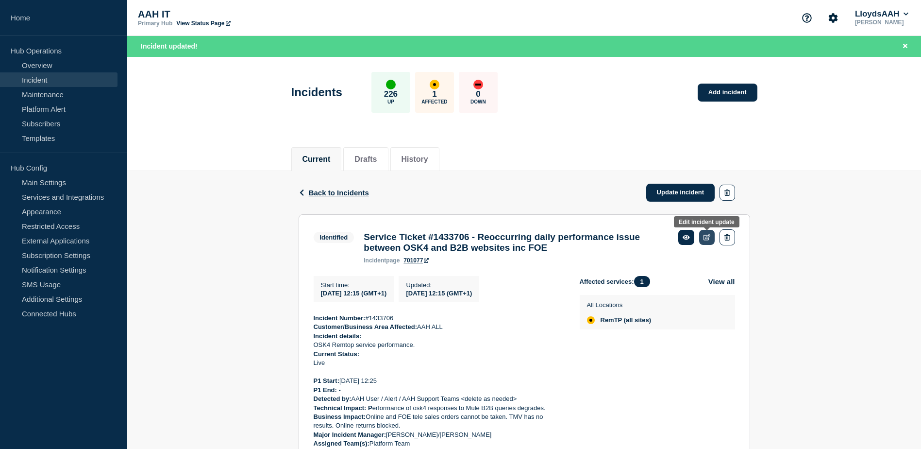
click at [705, 236] on icon at bounding box center [707, 237] width 7 height 6
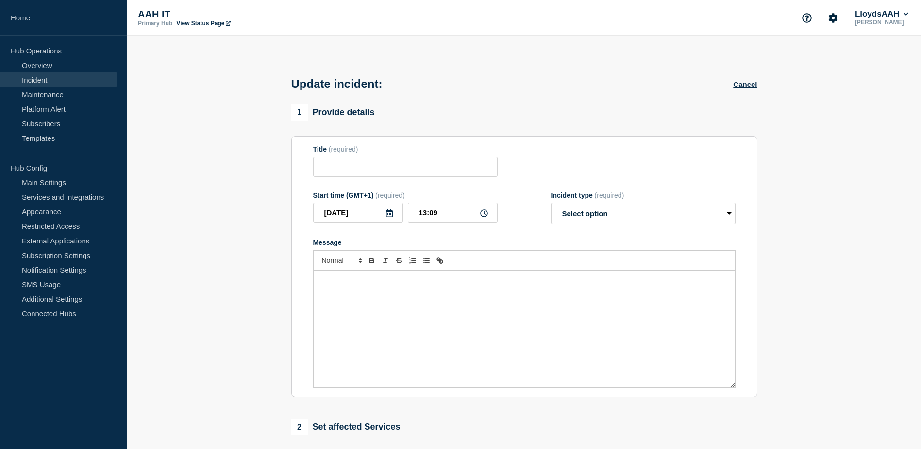
type input "Service Ticket #1433706 - Reoccurring daily performance issue between OSK4 and …"
type input "12:15"
select select "identified"
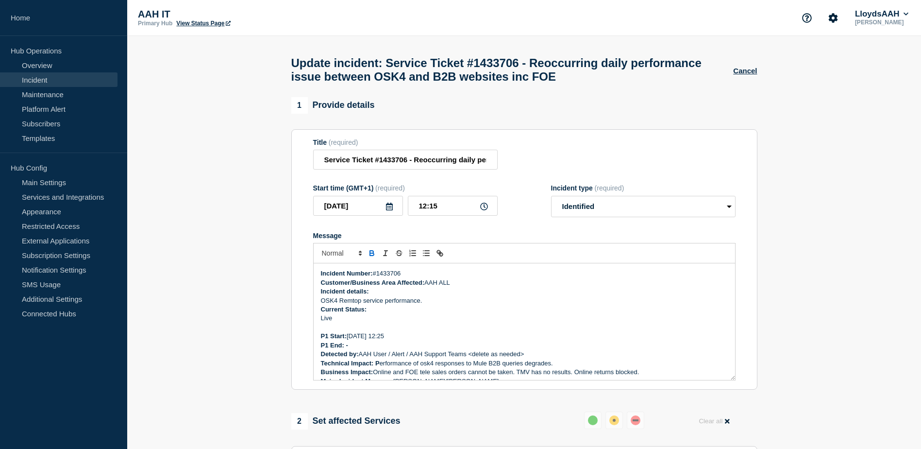
click at [470, 314] on p "Current Status:" at bounding box center [524, 309] width 407 height 9
drag, startPoint x: 396, startPoint y: 341, endPoint x: 349, endPoint y: 343, distance: 47.1
click at [349, 341] on p "P1 Start: [DATE] 12:25" at bounding box center [524, 336] width 407 height 9
copy p "[DATE] 12:25"
click at [355, 348] on p "P1 End: -" at bounding box center [524, 345] width 407 height 9
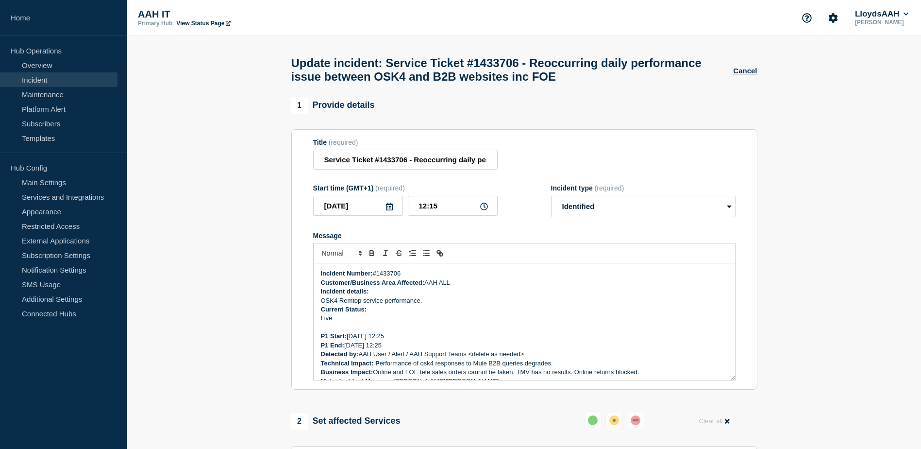
click at [382, 350] on p "P1 End: [DATE] 12:25" at bounding box center [524, 345] width 407 height 9
drag, startPoint x: 397, startPoint y: 348, endPoint x: 395, endPoint y: 336, distance: 11.7
click at [396, 341] on div "Incident Number: #1433706 Customer/Business Area Affected: AAH ALL Incident det…" at bounding box center [525, 321] width 422 height 117
click at [397, 348] on p "P1 End: [DATE] 13:25" at bounding box center [524, 345] width 407 height 9
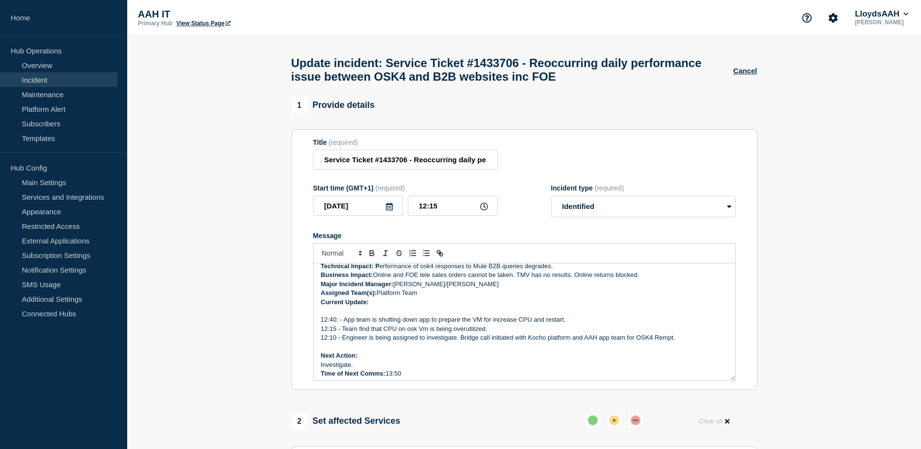
scroll to position [49, 0]
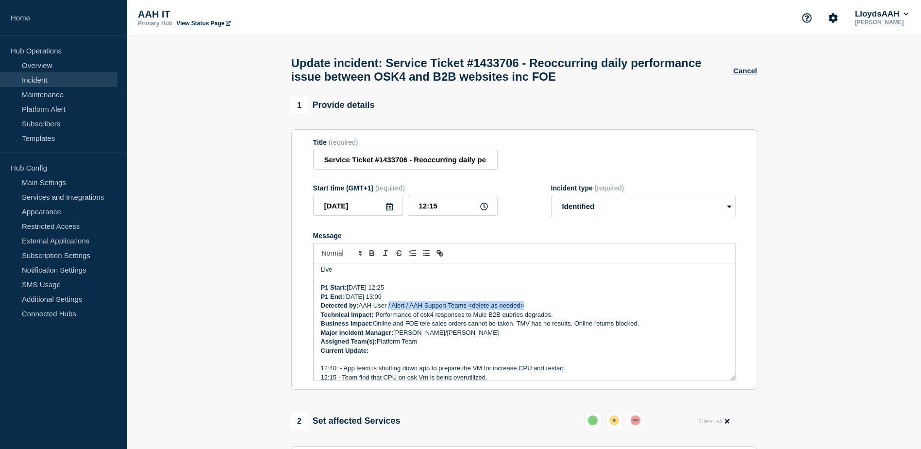
drag, startPoint x: 543, startPoint y: 309, endPoint x: 390, endPoint y: 310, distance: 153.0
click at [390, 310] on p "Detected by: AAH User / Alert / AAH Support Teams <delete as needed>" at bounding box center [524, 305] width 407 height 9
click at [452, 318] on p "Technical Impact: P erformance of osk4 responses to Mule B2B queries degrades." at bounding box center [524, 314] width 407 height 9
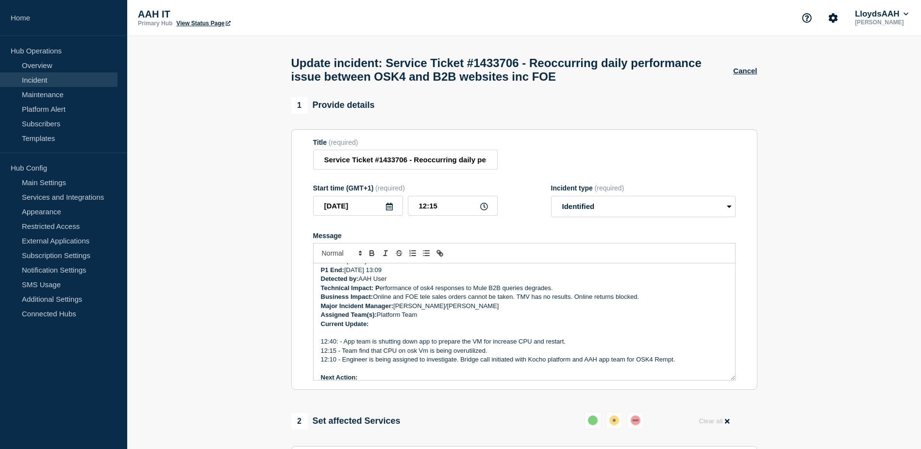
scroll to position [97, 0]
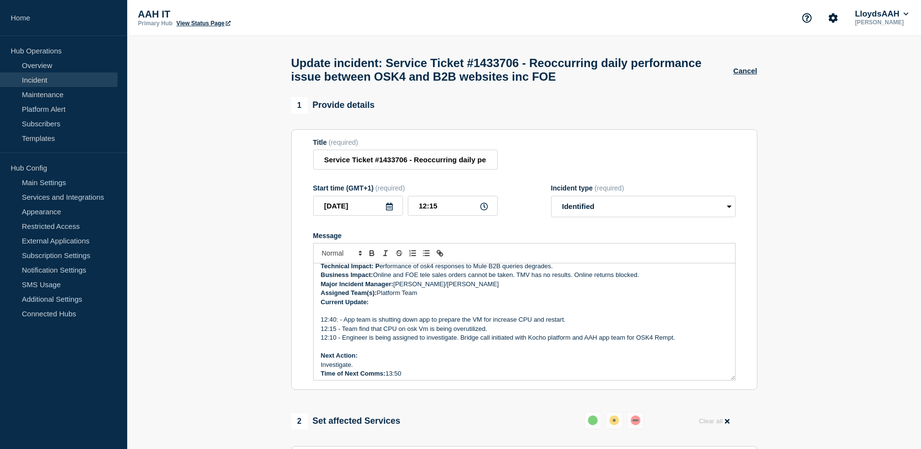
click at [370, 321] on p "12:40: - App team is shutting down app to prepare the VM for increase CPU and r…" at bounding box center [524, 319] width 407 height 9
click at [337, 315] on p "Message" at bounding box center [524, 311] width 407 height 9
click at [328, 311] on p "13{10" at bounding box center [524, 311] width 407 height 9
click at [330, 313] on p "13{10" at bounding box center [524, 311] width 407 height 9
click at [358, 306] on strong "Current Update:" at bounding box center [345, 301] width 48 height 7
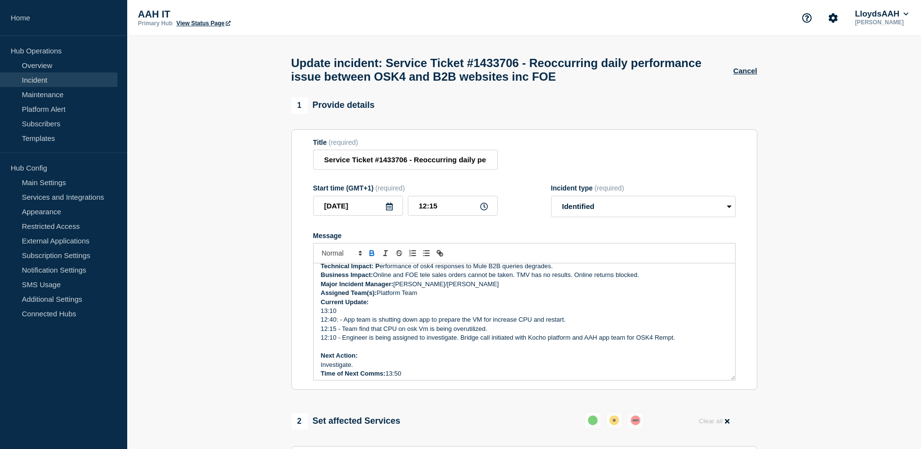
click at [357, 313] on p "13:10" at bounding box center [524, 311] width 407 height 9
click at [660, 217] on select "Select option Investigating Identified Monitoring Resolved" at bounding box center [643, 206] width 185 height 21
select select "monitoring"
click at [551, 200] on select "Select option Investigating Identified Monitoring Resolved" at bounding box center [643, 206] width 185 height 21
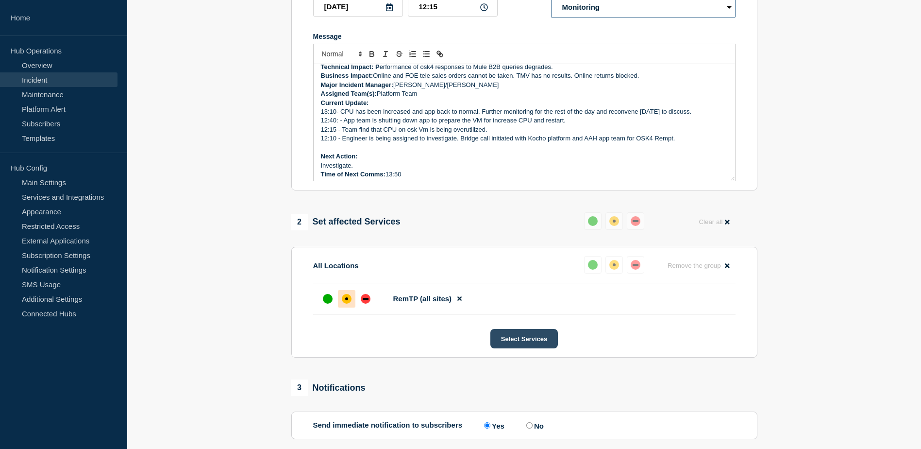
scroll to position [274, 0]
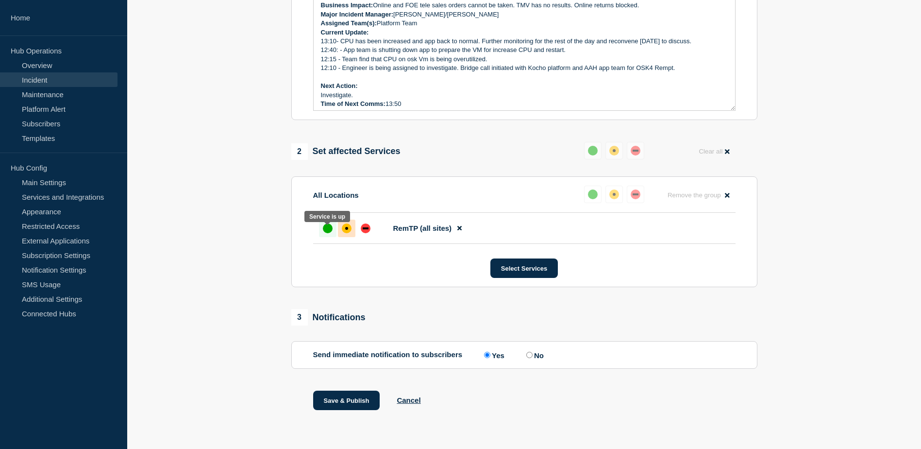
click at [327, 230] on div "up" at bounding box center [328, 228] width 10 height 10
click at [324, 228] on div "up" at bounding box center [328, 228] width 10 height 10
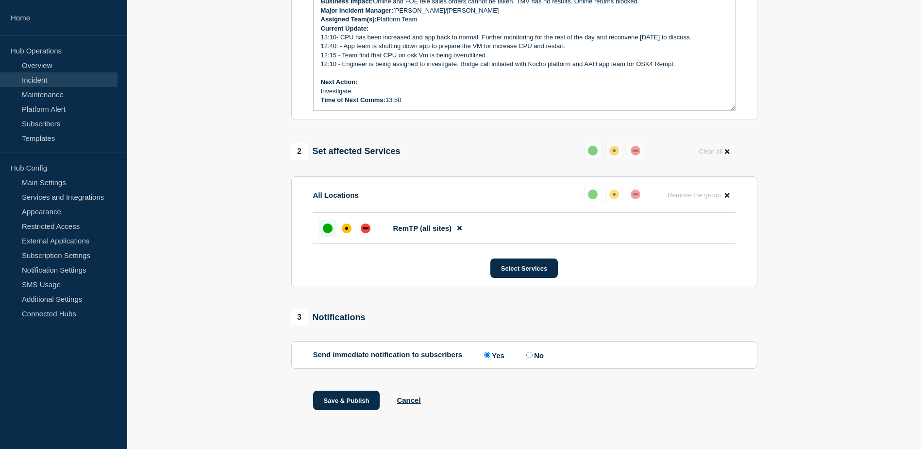
drag, startPoint x: 412, startPoint y: 102, endPoint x: 389, endPoint y: 102, distance: 23.3
click at [389, 102] on p "Time of Next Comms: 13:50" at bounding box center [524, 100] width 407 height 9
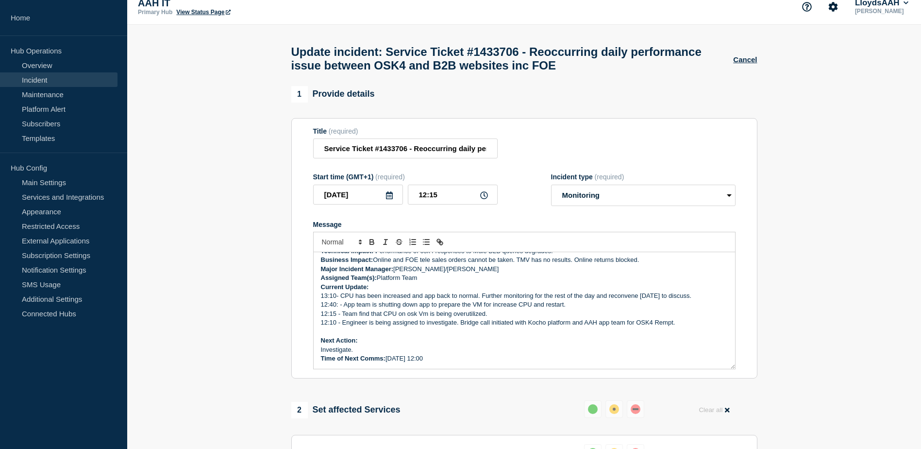
scroll to position [0, 0]
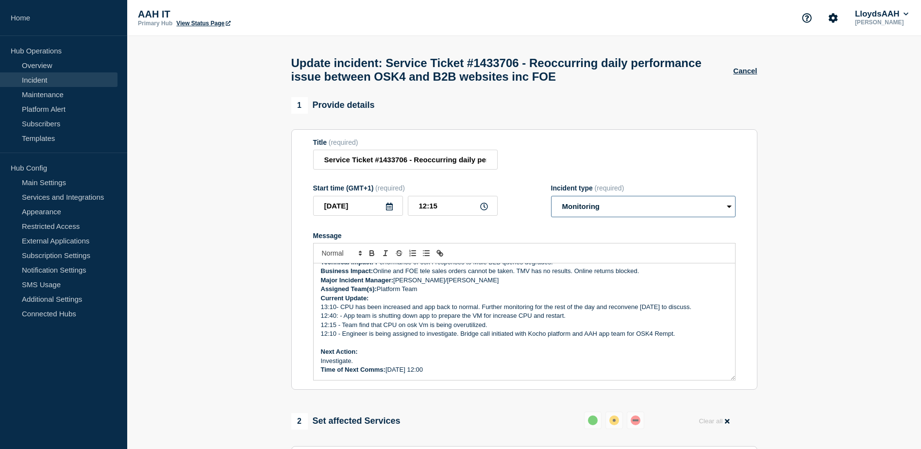
click at [615, 205] on select "Select option Investigating Identified Monitoring Resolved" at bounding box center [643, 206] width 185 height 21
click at [685, 151] on div "Title (required) Service Ticket #1433706 - Reoccurring daily performance issue …" at bounding box center [524, 154] width 423 height 32
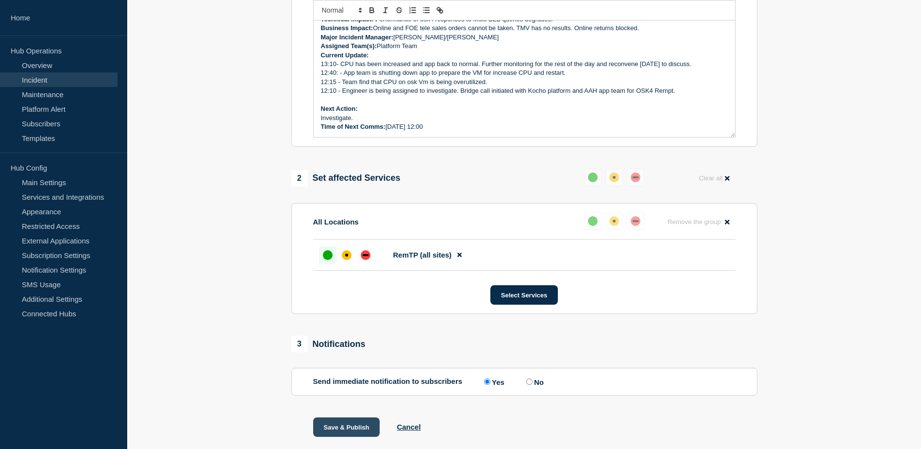
click at [349, 430] on button "Save & Publish" at bounding box center [346, 426] width 67 height 19
